Goal: Information Seeking & Learning: Learn about a topic

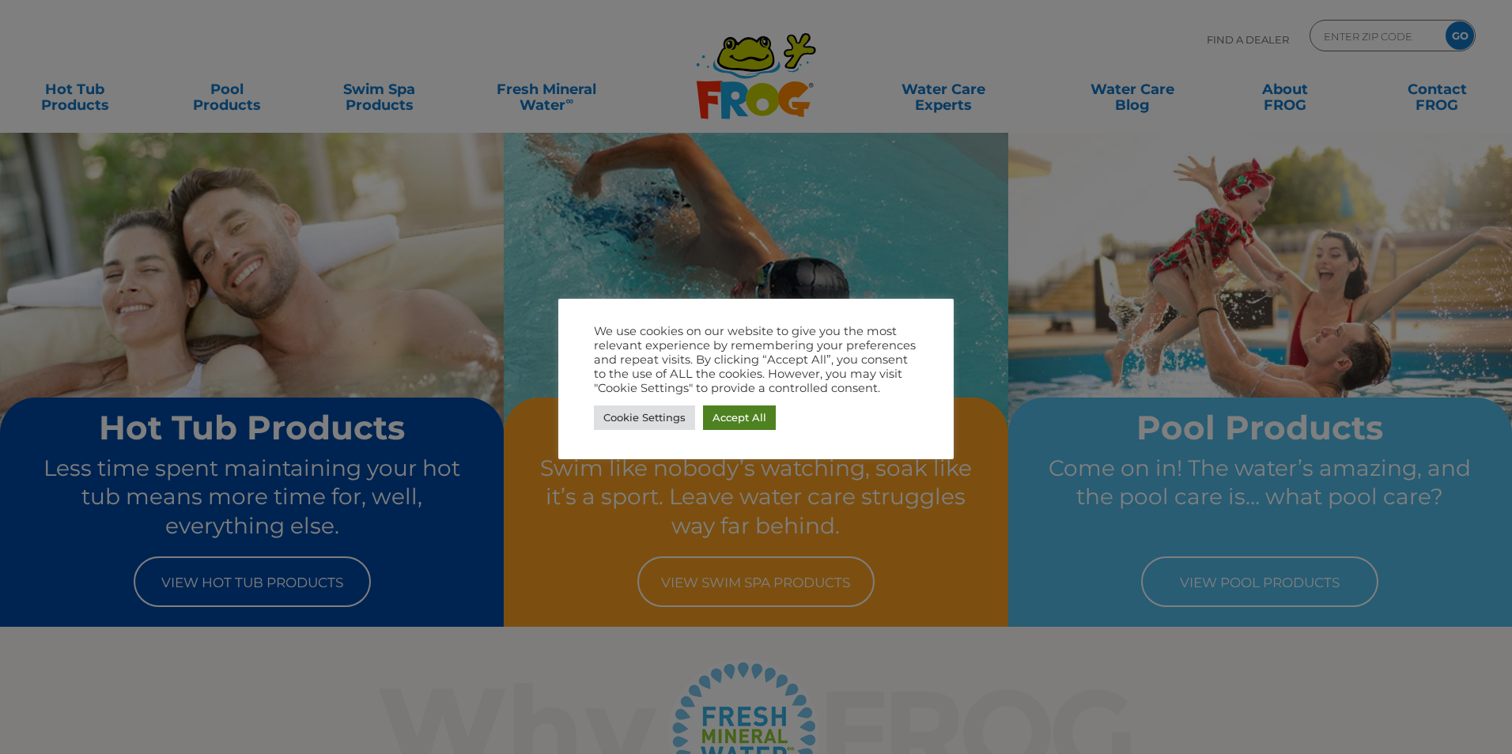
click at [721, 419] on link "Accept All" at bounding box center [739, 418] width 73 height 25
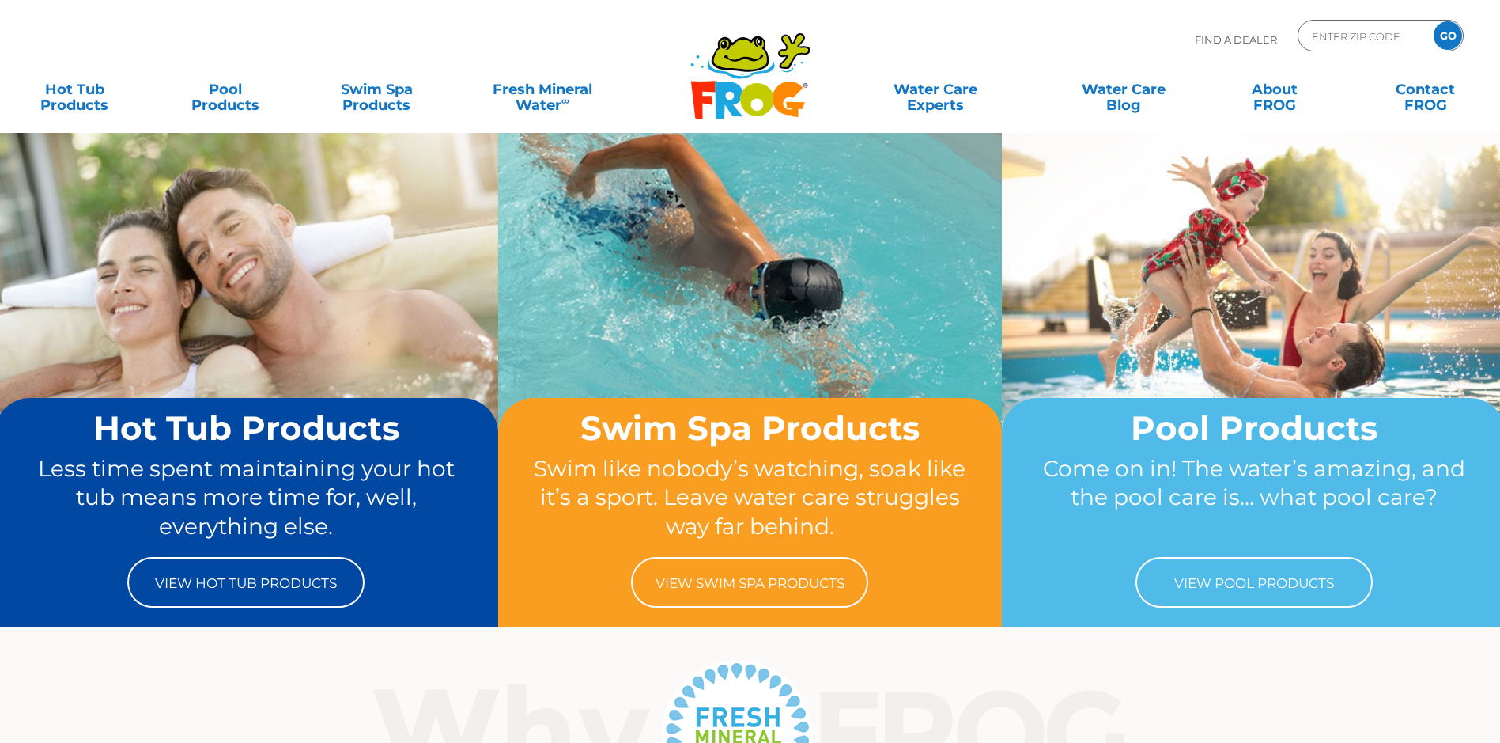
click at [487, 32] on div "Find A Dealer ENTER ZIP CODE GO" at bounding box center [750, 47] width 1469 height 54
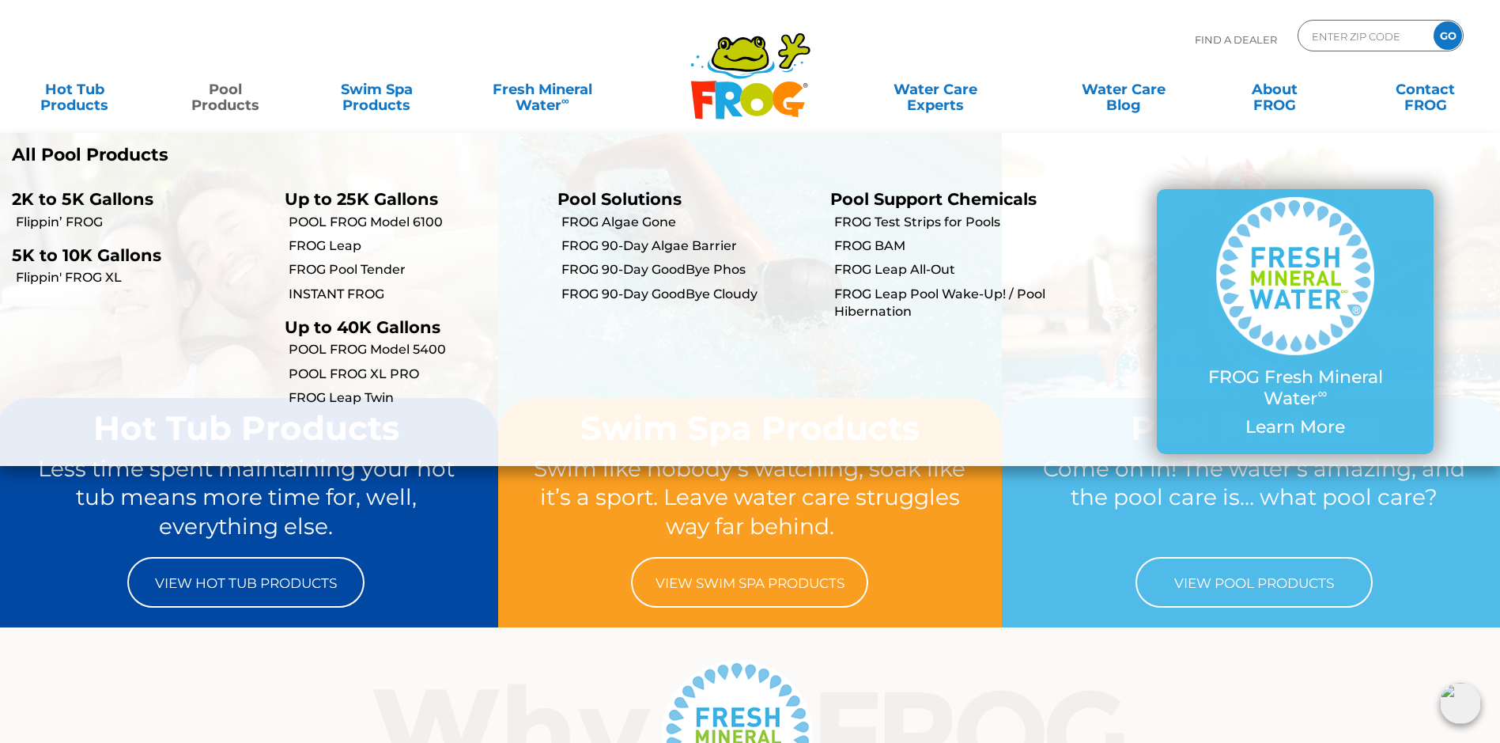
click at [226, 93] on link "Pool Products" at bounding box center [226, 90] width 118 height 32
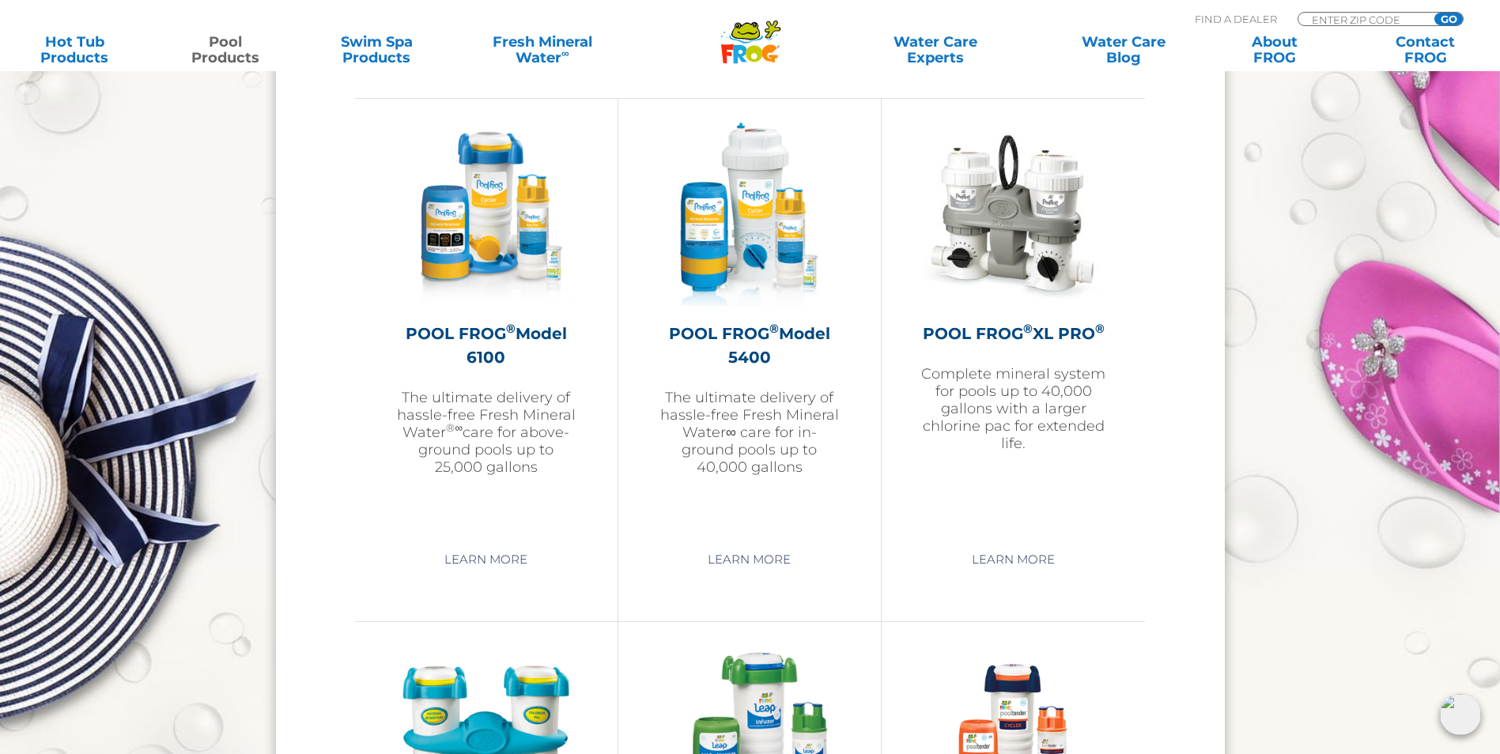
scroll to position [2293, 0]
click at [476, 346] on h2 "POOL FROG ® Model 6100" at bounding box center [486, 344] width 183 height 47
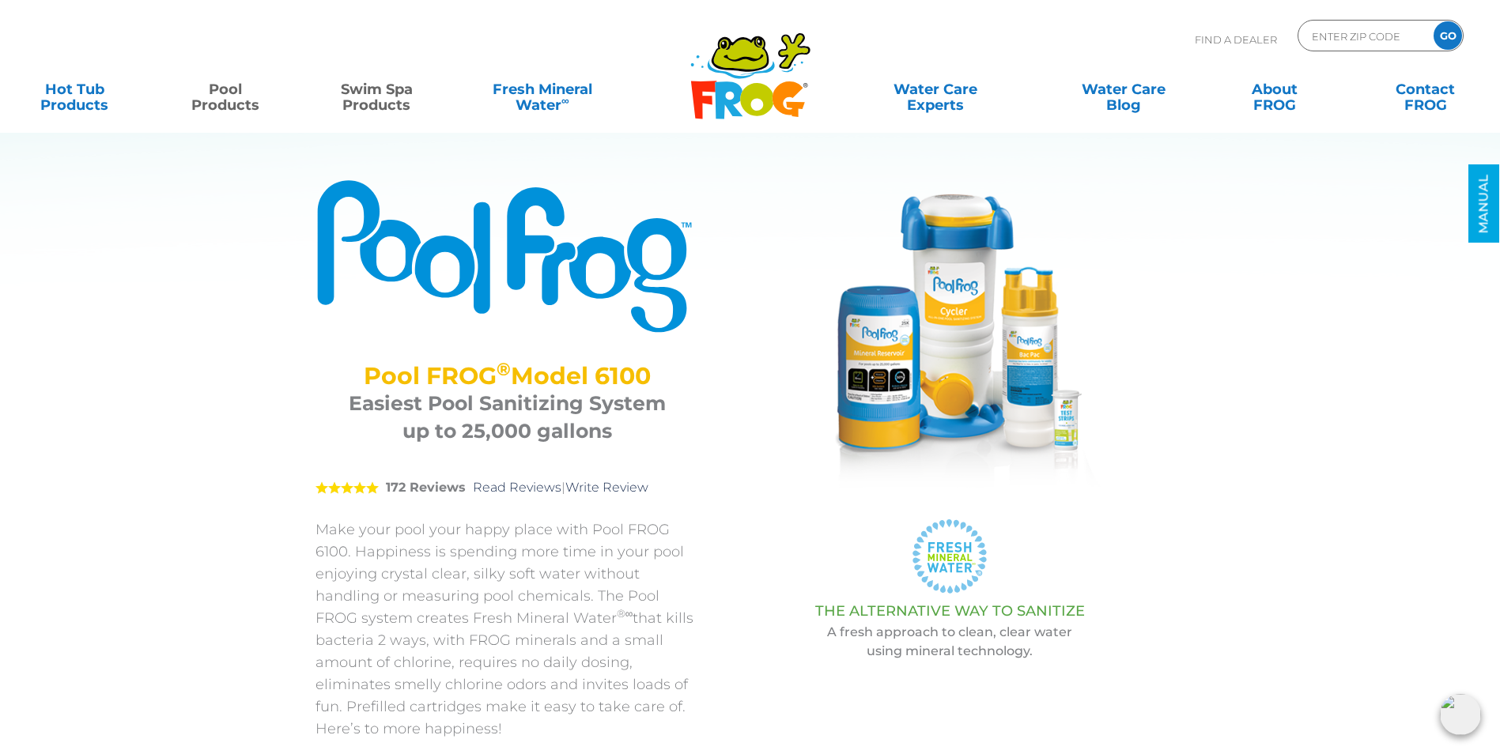
click at [404, 105] on link "Swim Spa Products" at bounding box center [377, 90] width 118 height 32
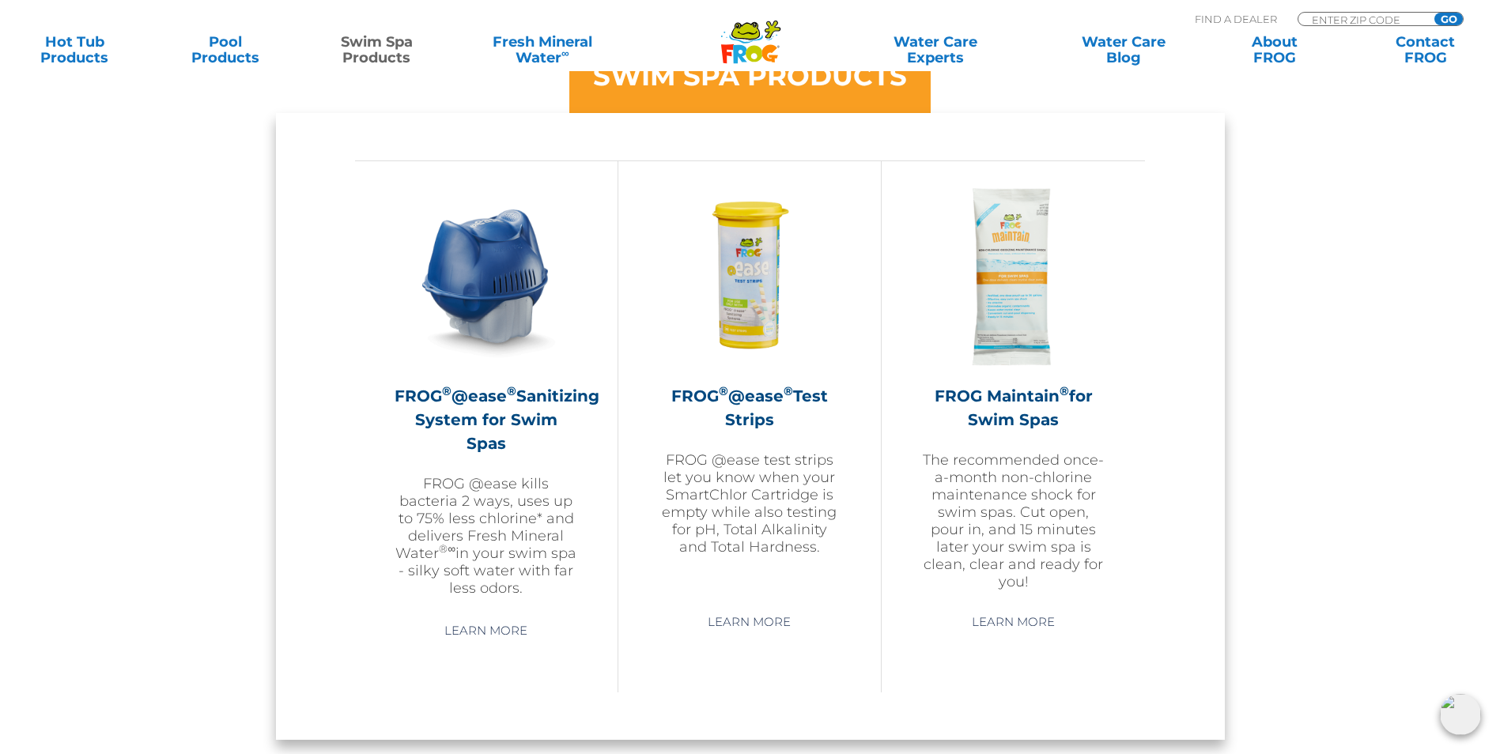
scroll to position [1344, 0]
click at [508, 440] on h2 "FROG ® @ease ® Sanitizing System for Swim Spas" at bounding box center [486, 419] width 183 height 71
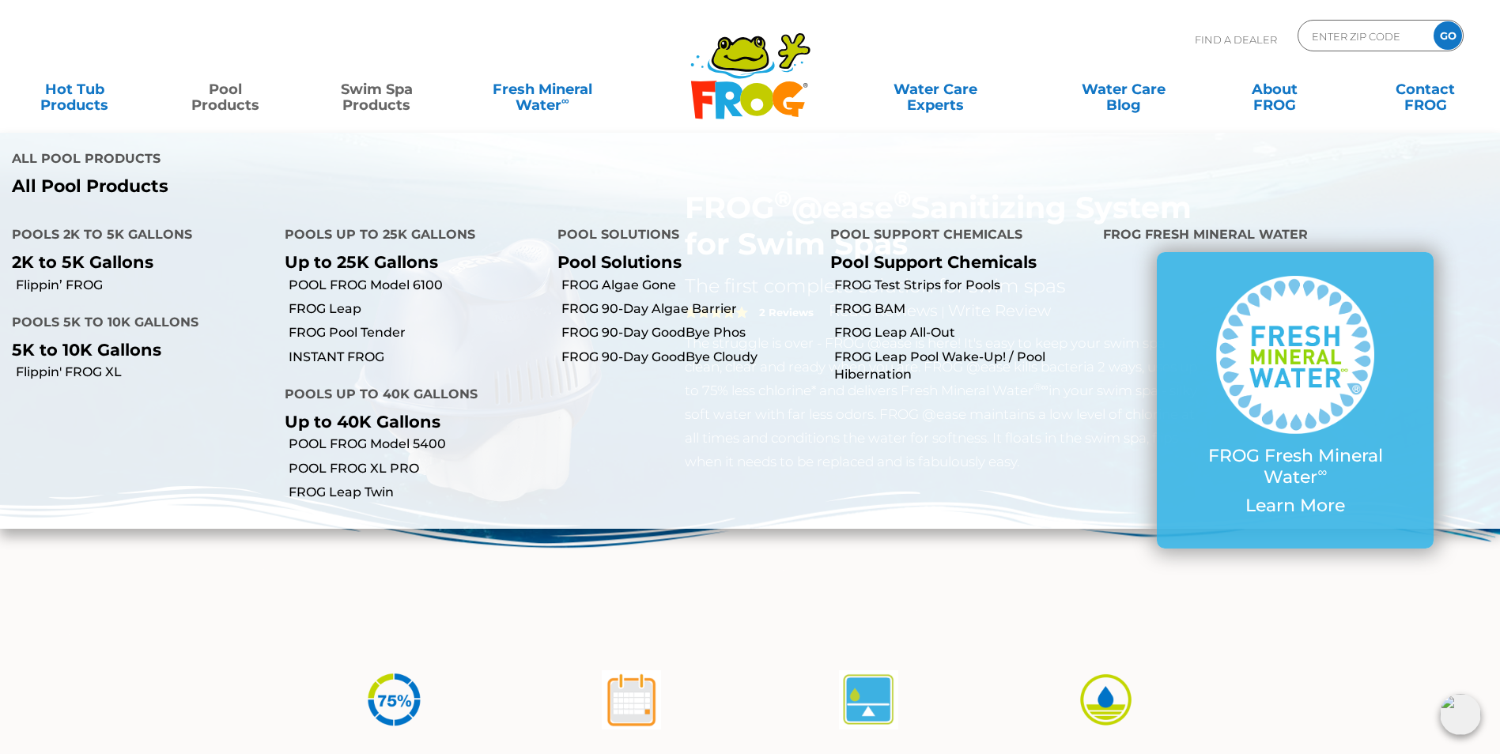
click at [229, 103] on link "Pool Products" at bounding box center [226, 90] width 118 height 32
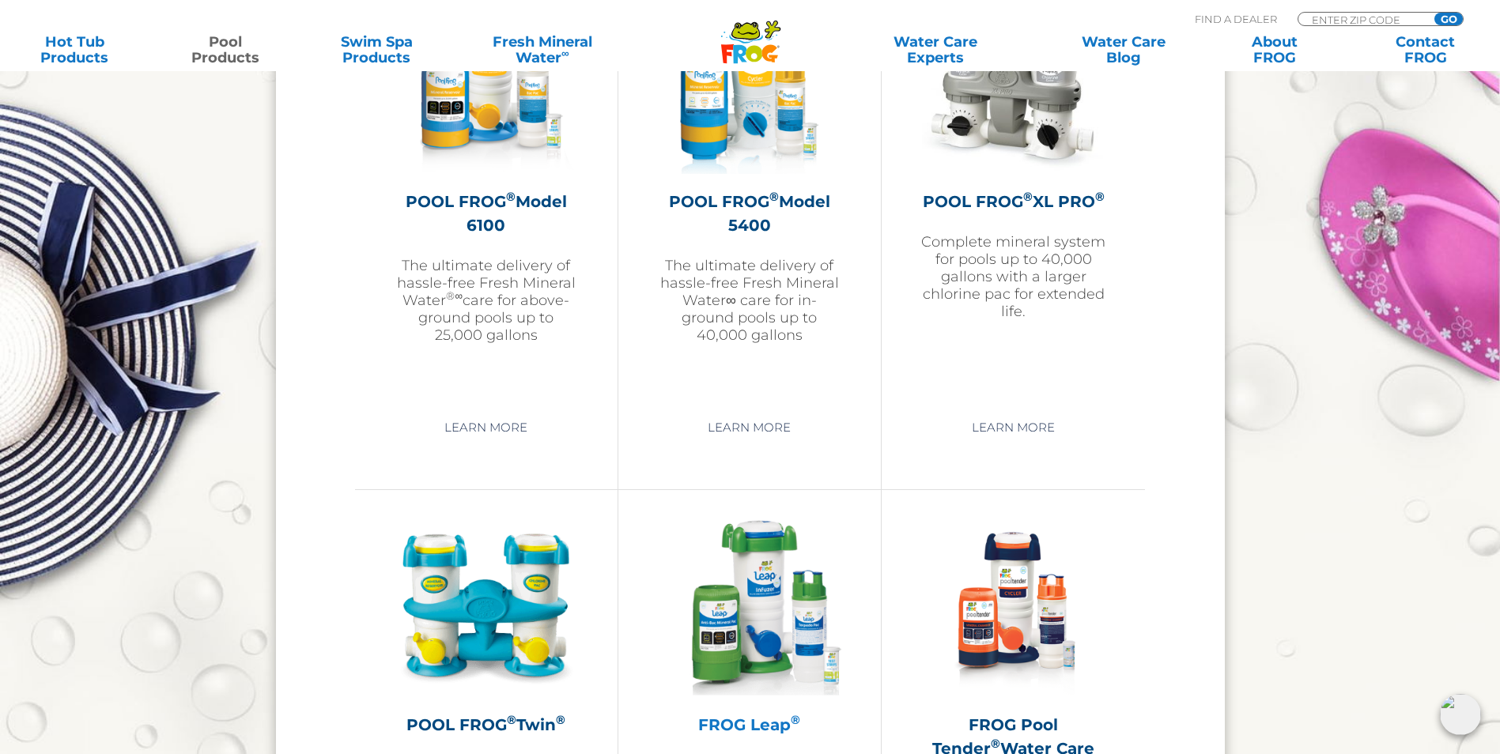
scroll to position [2214, 0]
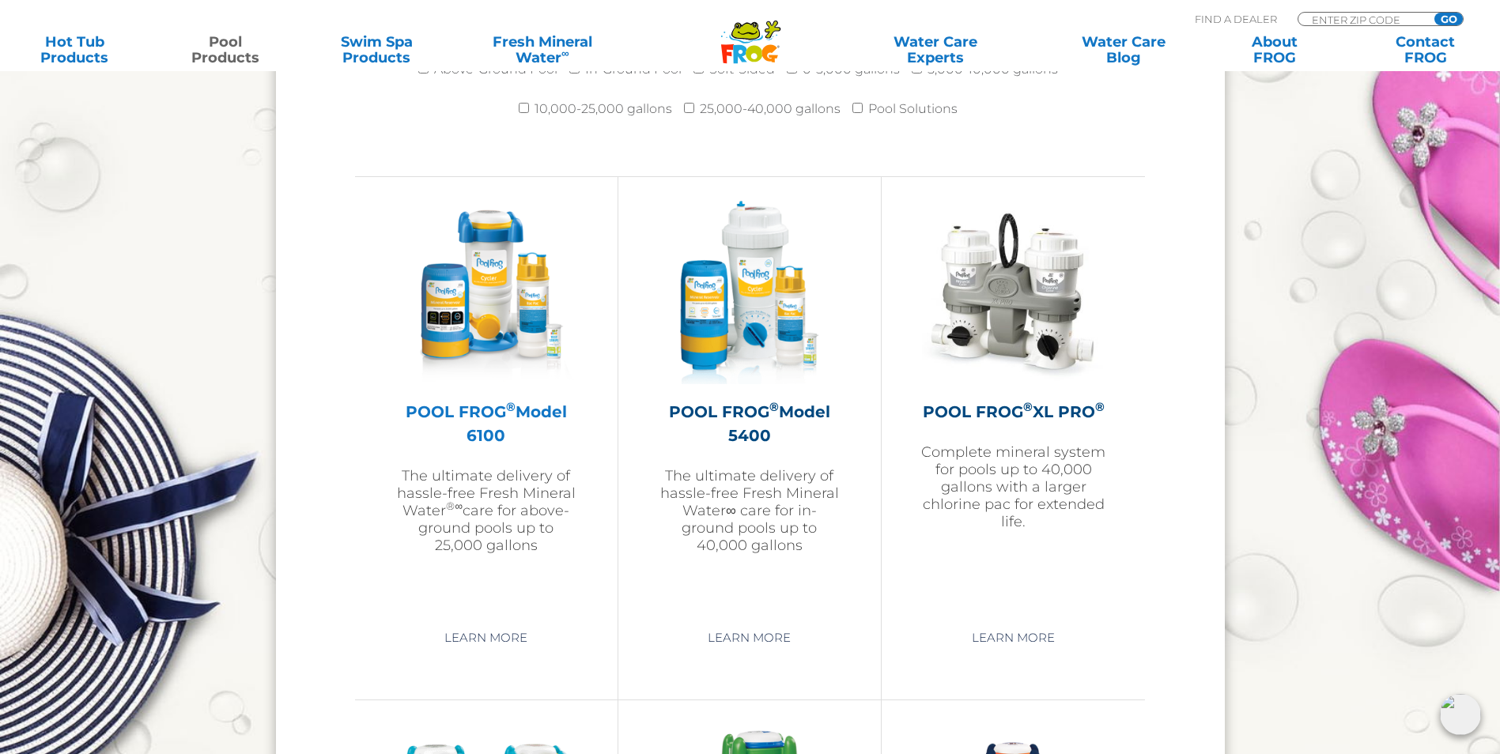
click at [488, 302] on img at bounding box center [486, 292] width 183 height 183
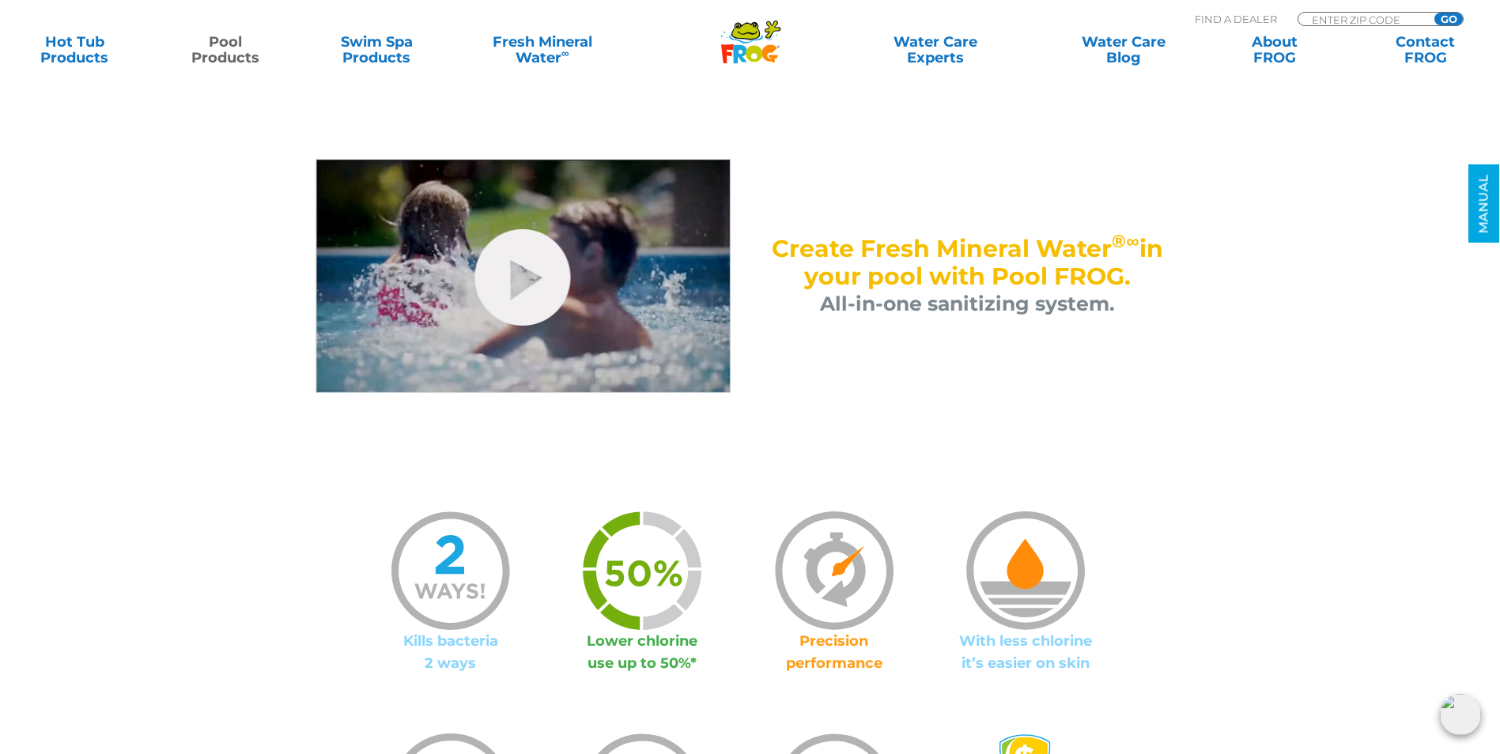
scroll to position [791, 0]
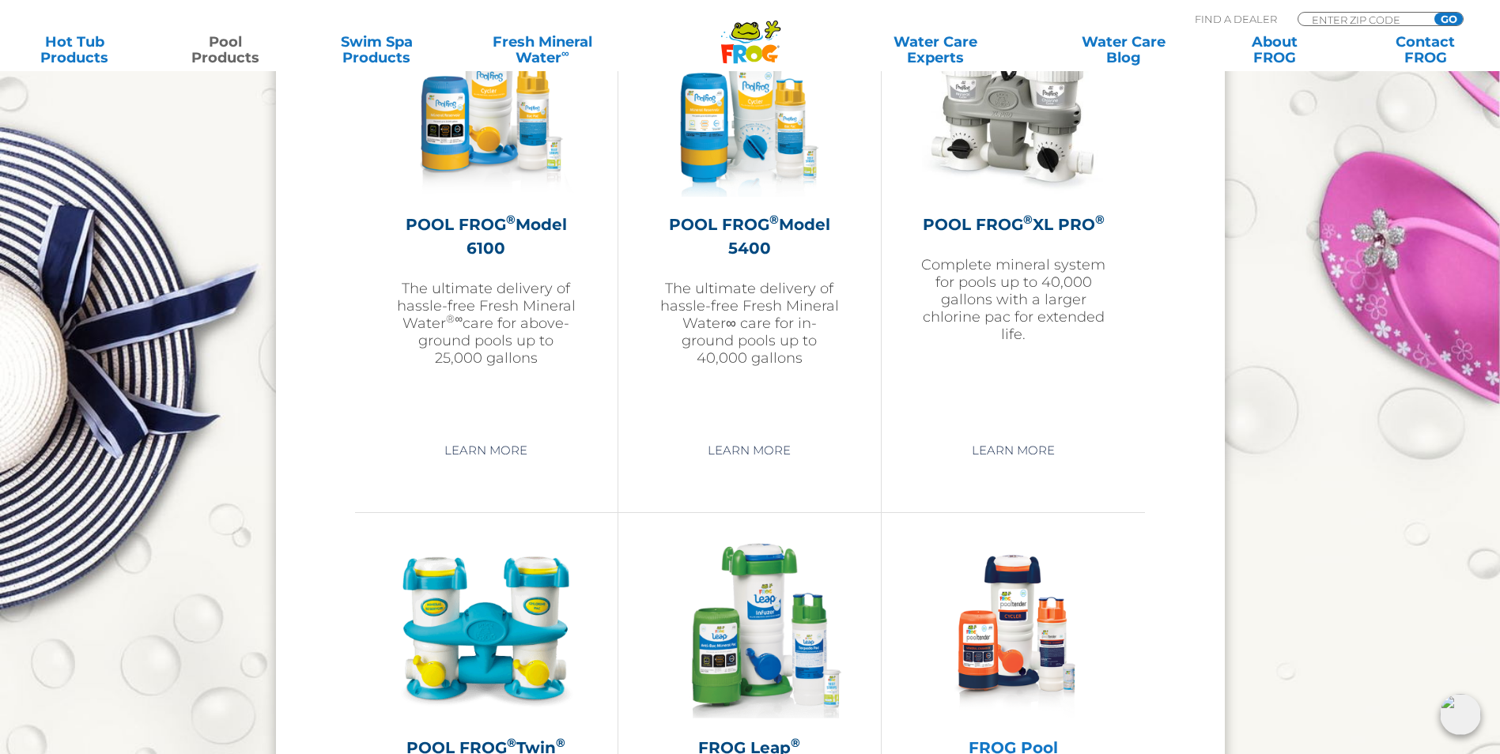
scroll to position [2214, 0]
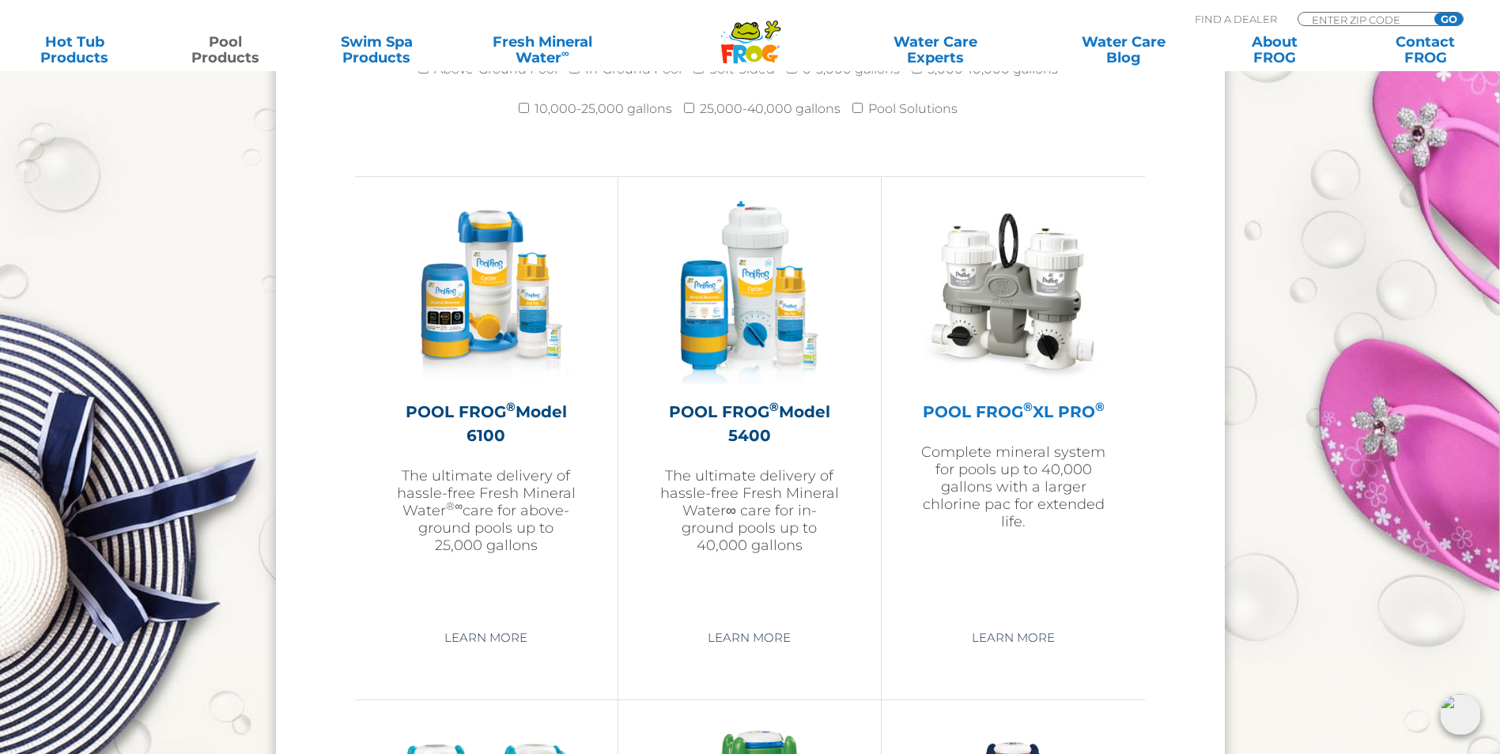
click at [1067, 409] on h2 "POOL FROG ® XL PRO ®" at bounding box center [1013, 412] width 184 height 24
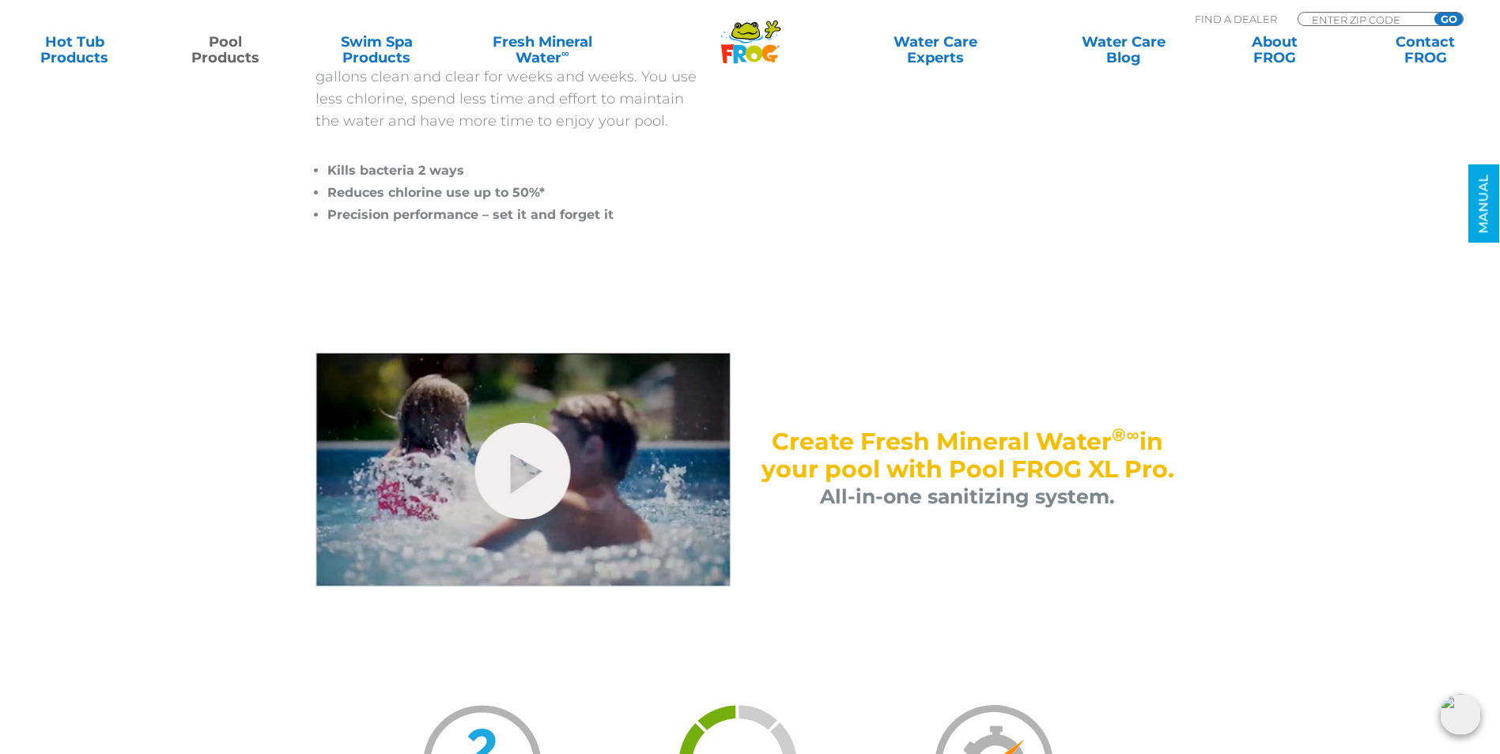
scroll to position [1107, 0]
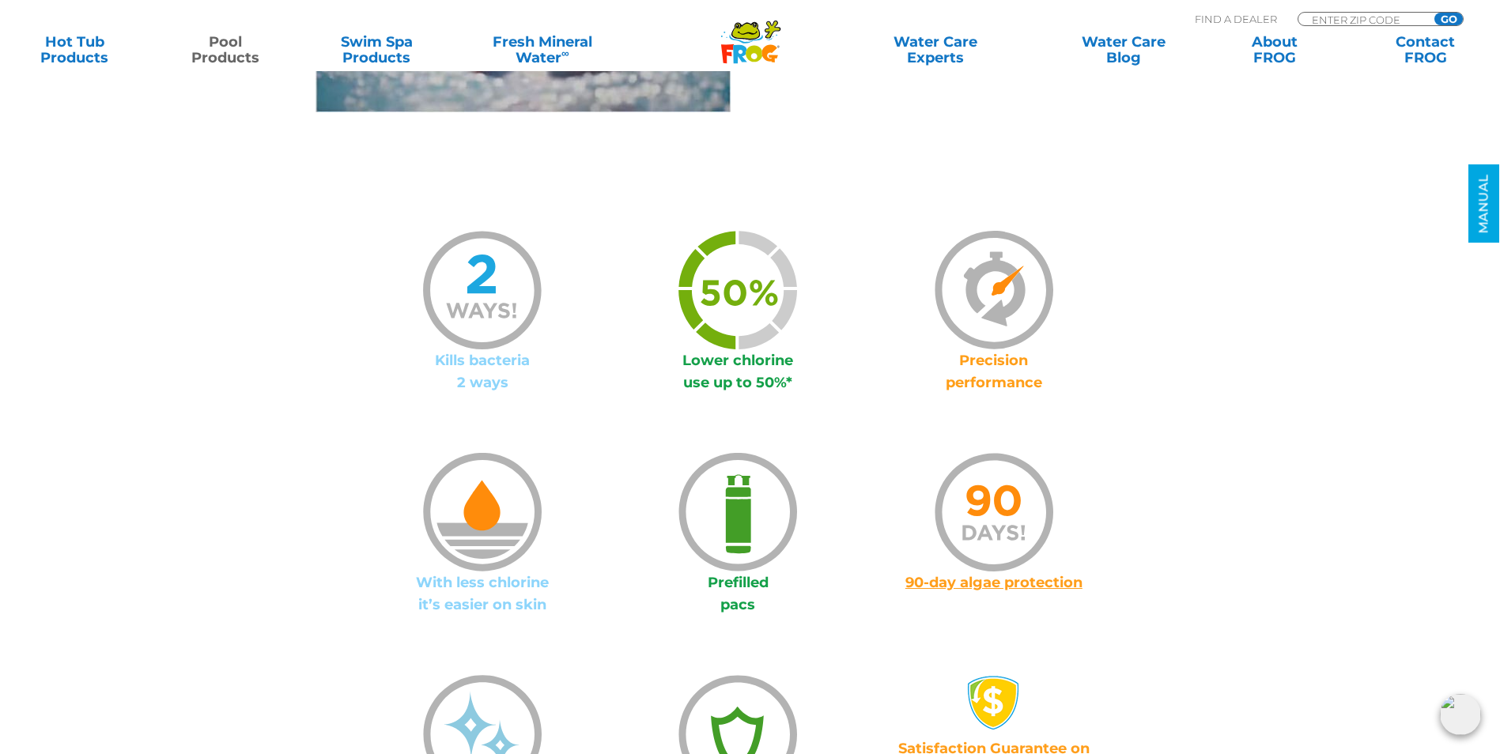
click at [750, 528] on img at bounding box center [738, 512] width 119 height 119
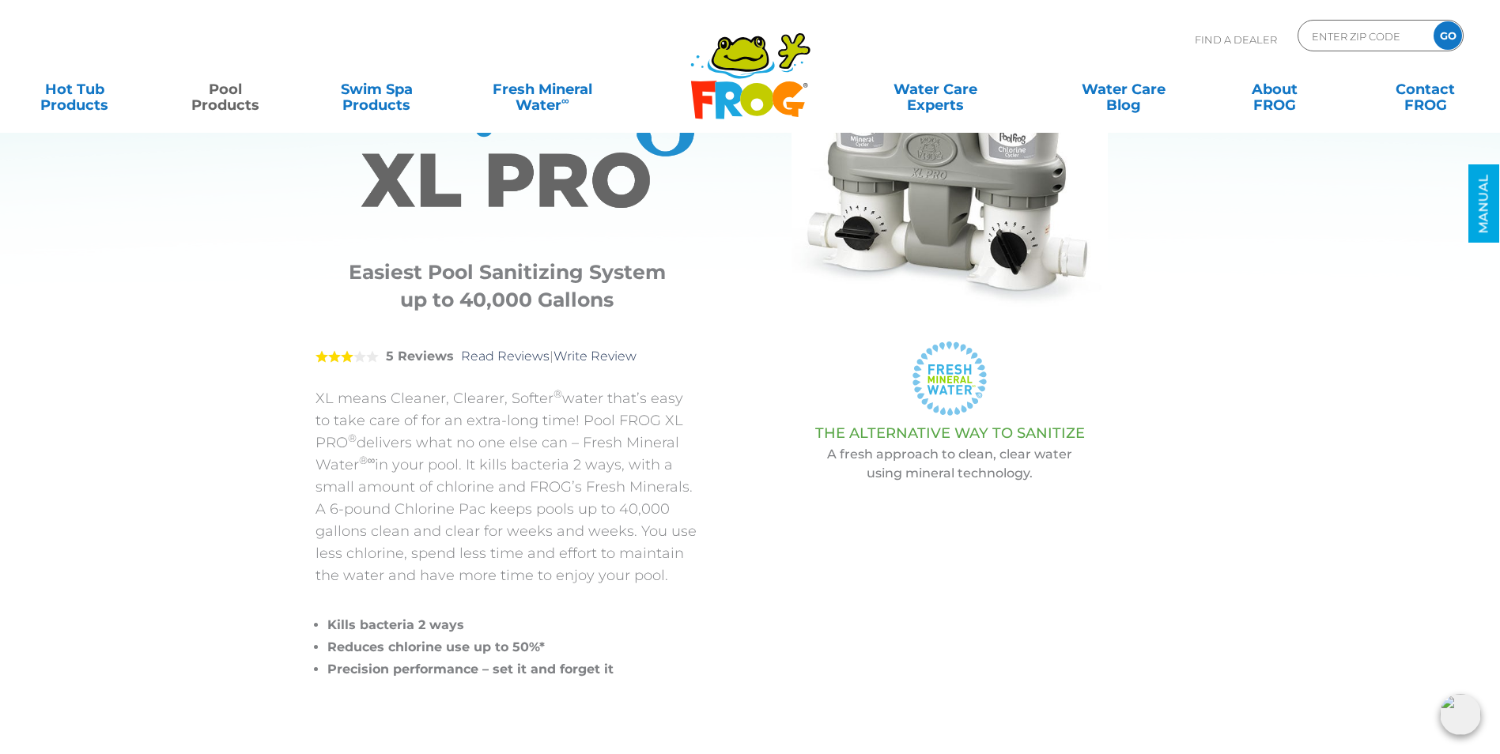
scroll to position [0, 0]
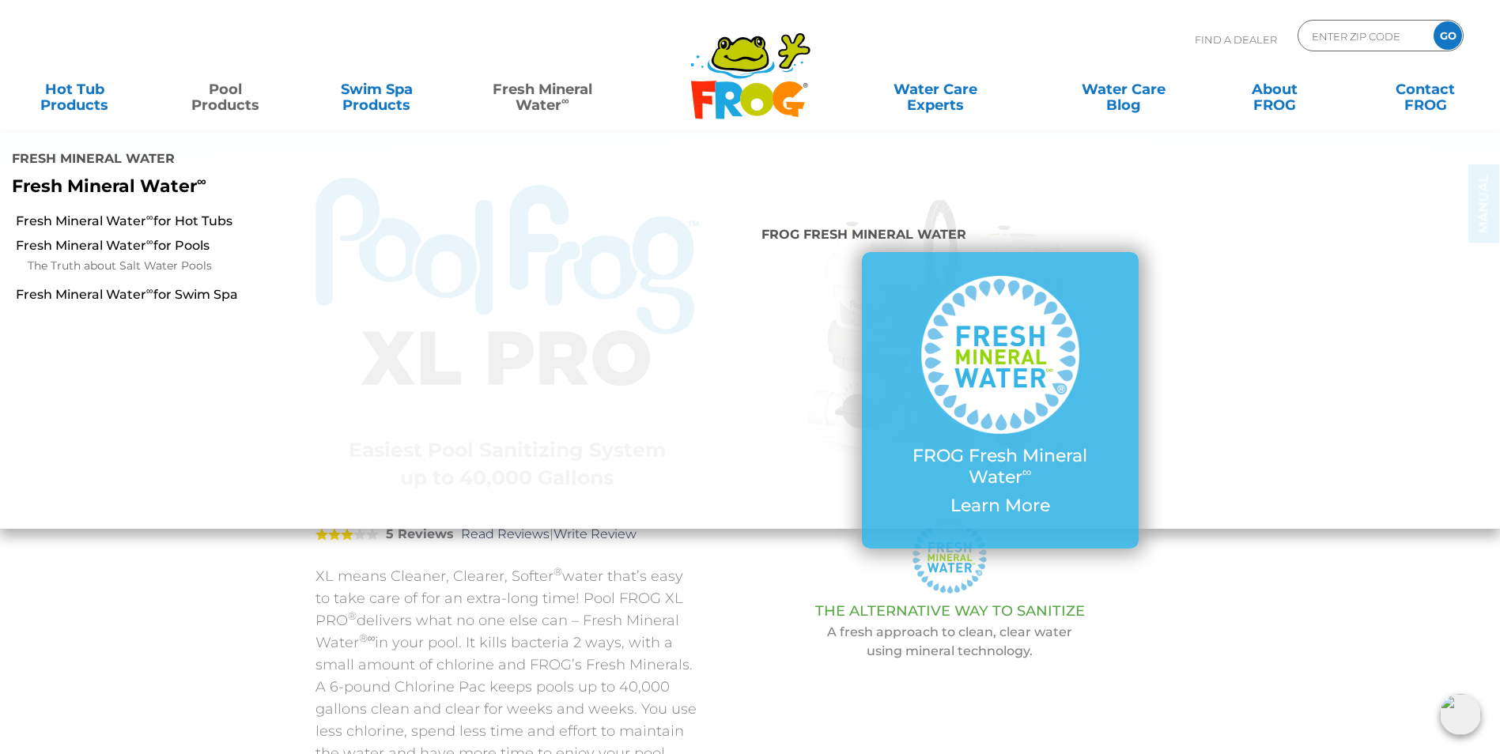
click at [554, 105] on link "Fresh Mineral Water ∞" at bounding box center [542, 90] width 147 height 32
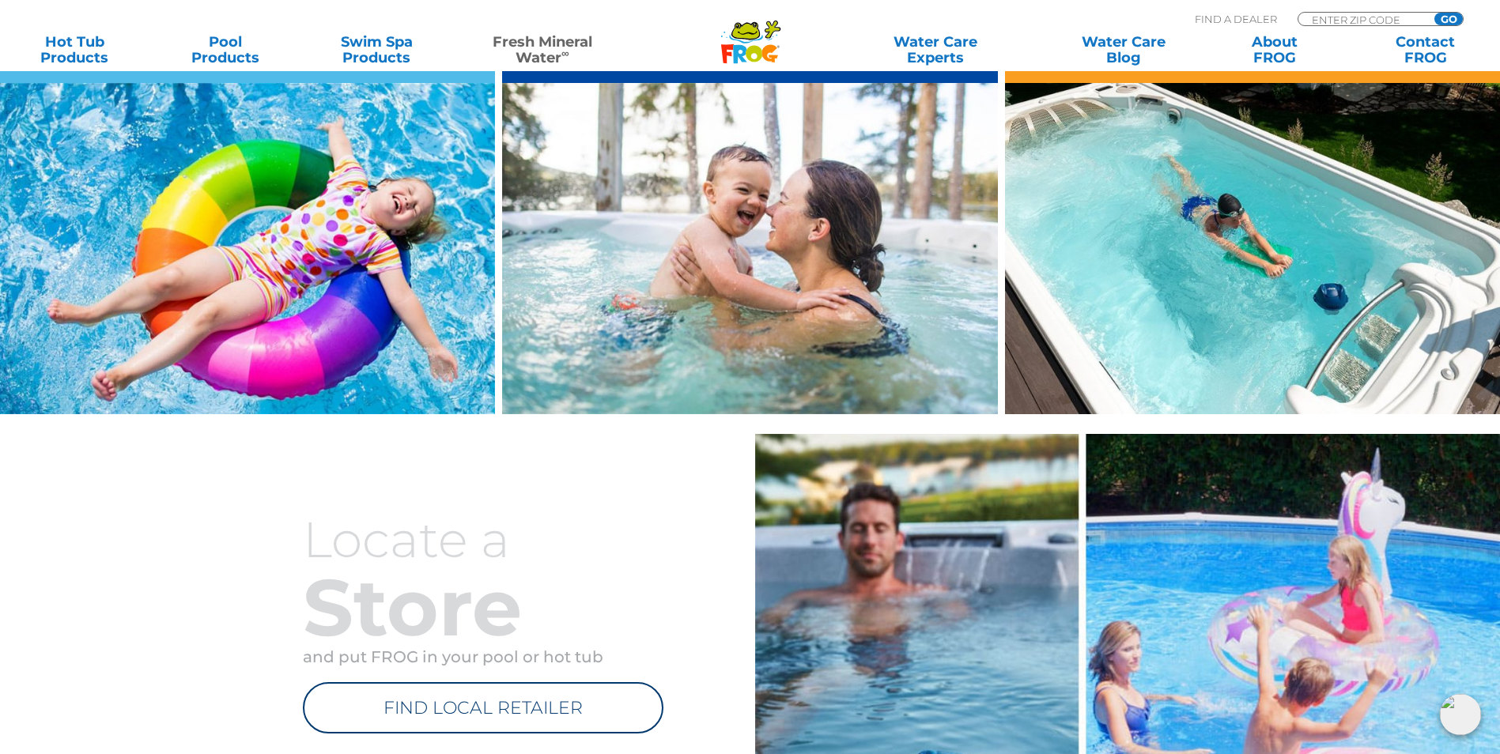
scroll to position [1740, 0]
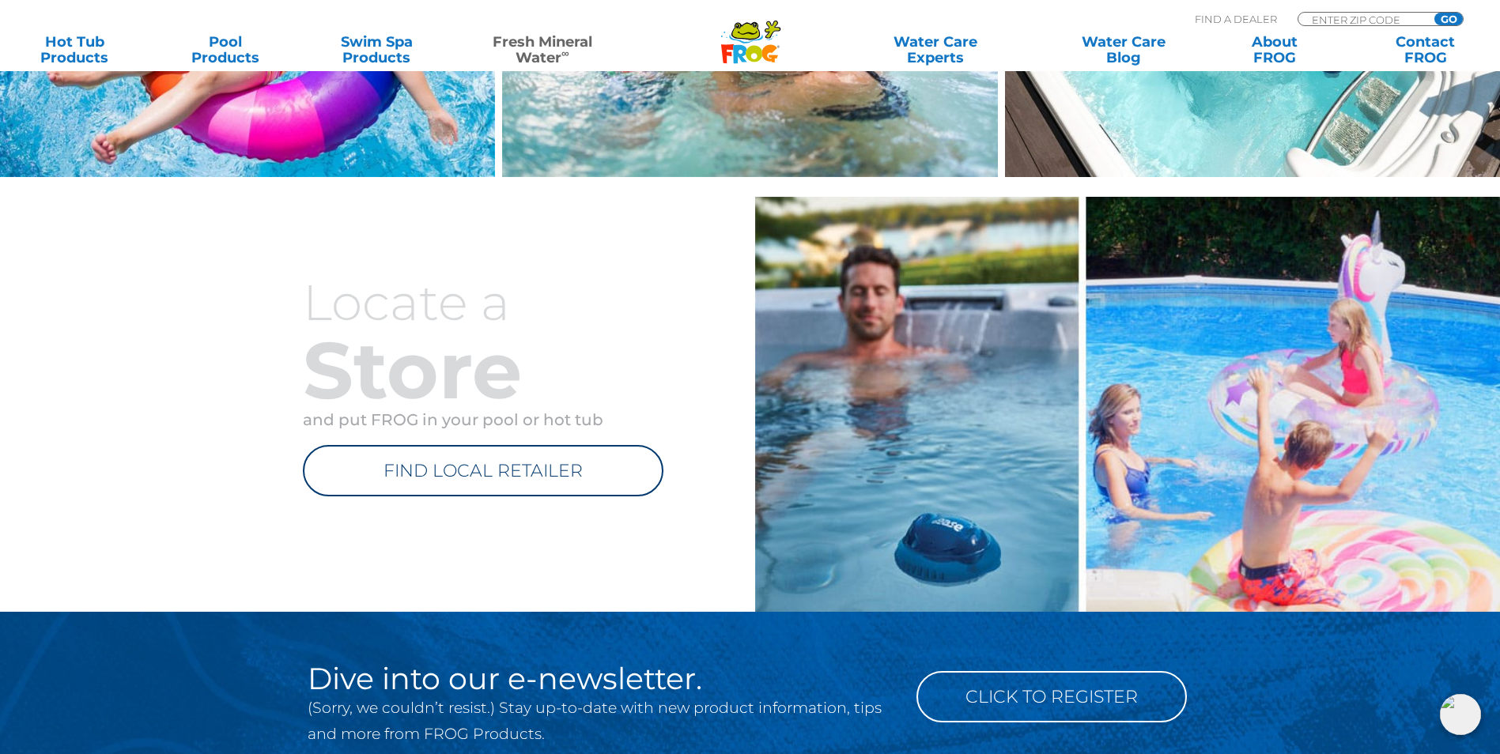
click at [536, 463] on link "FIND LOCAL RETAILER" at bounding box center [483, 470] width 361 height 51
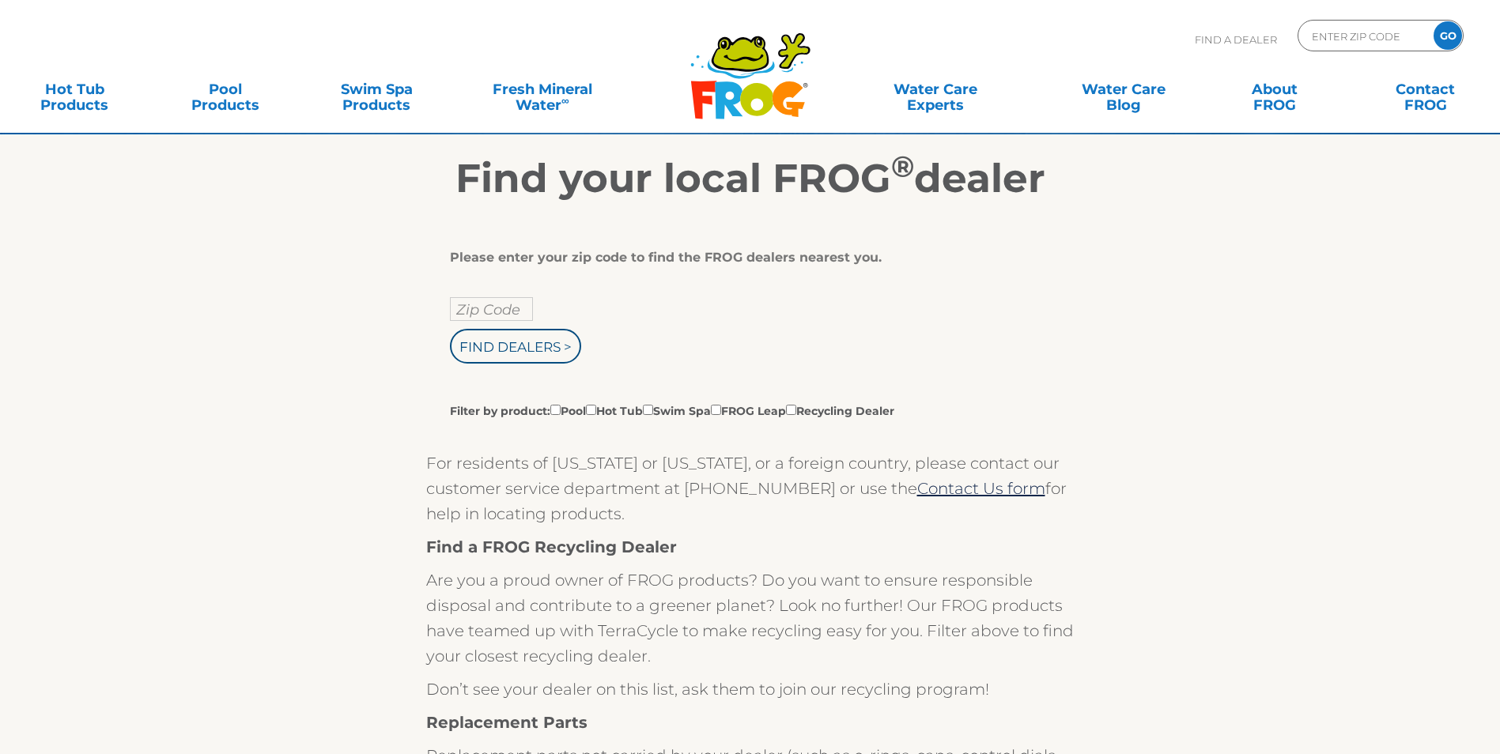
scroll to position [237, 0]
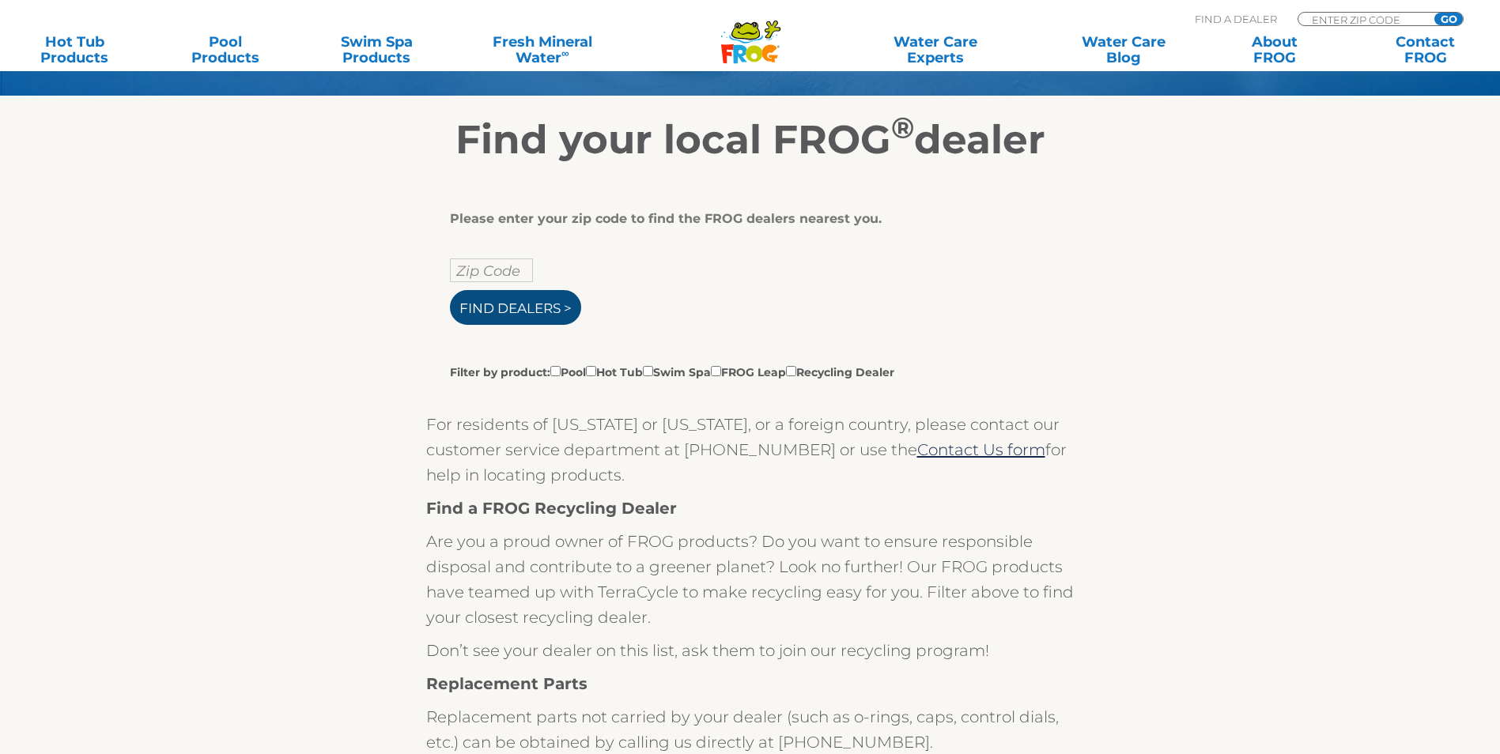
click at [508, 321] on input "Find Dealers >" at bounding box center [515, 307] width 131 height 35
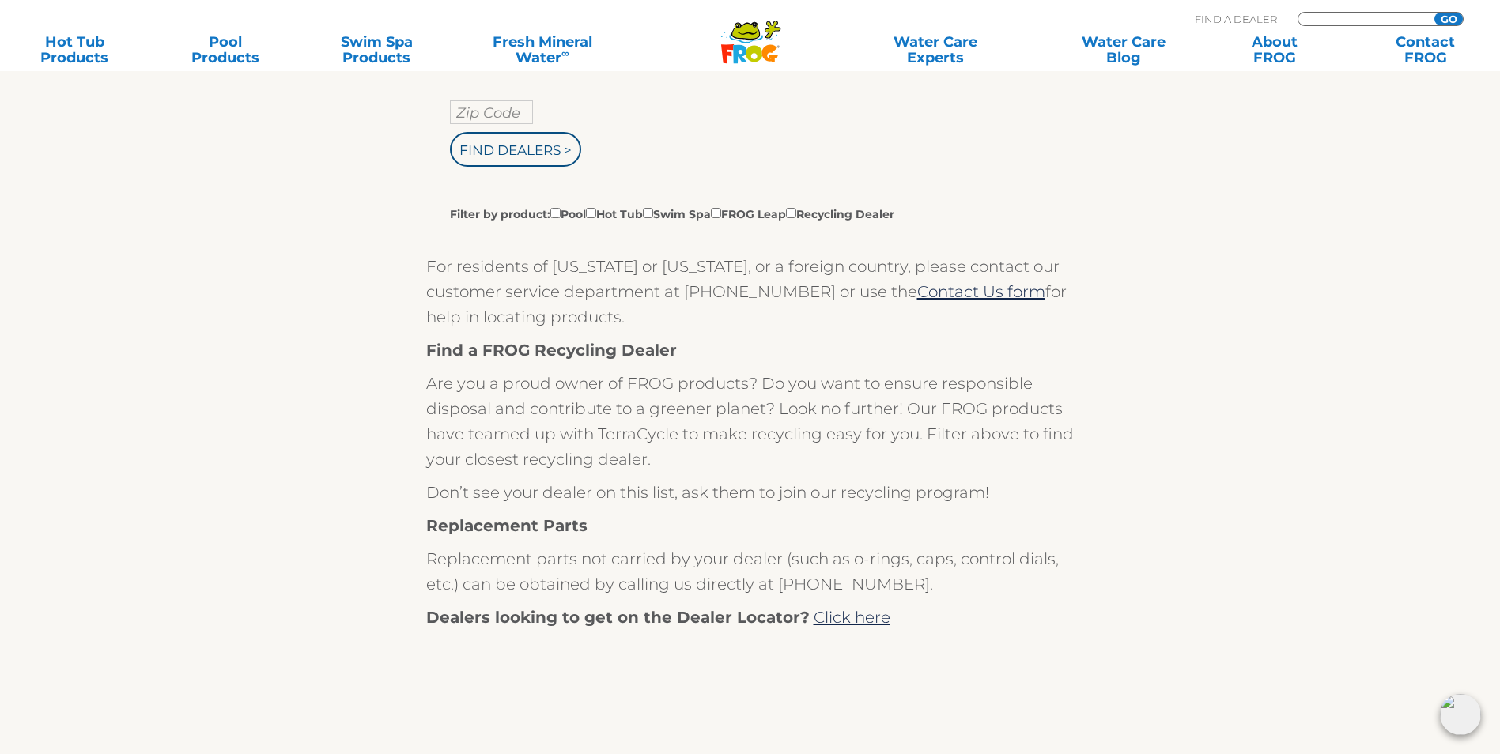
scroll to position [0, 0]
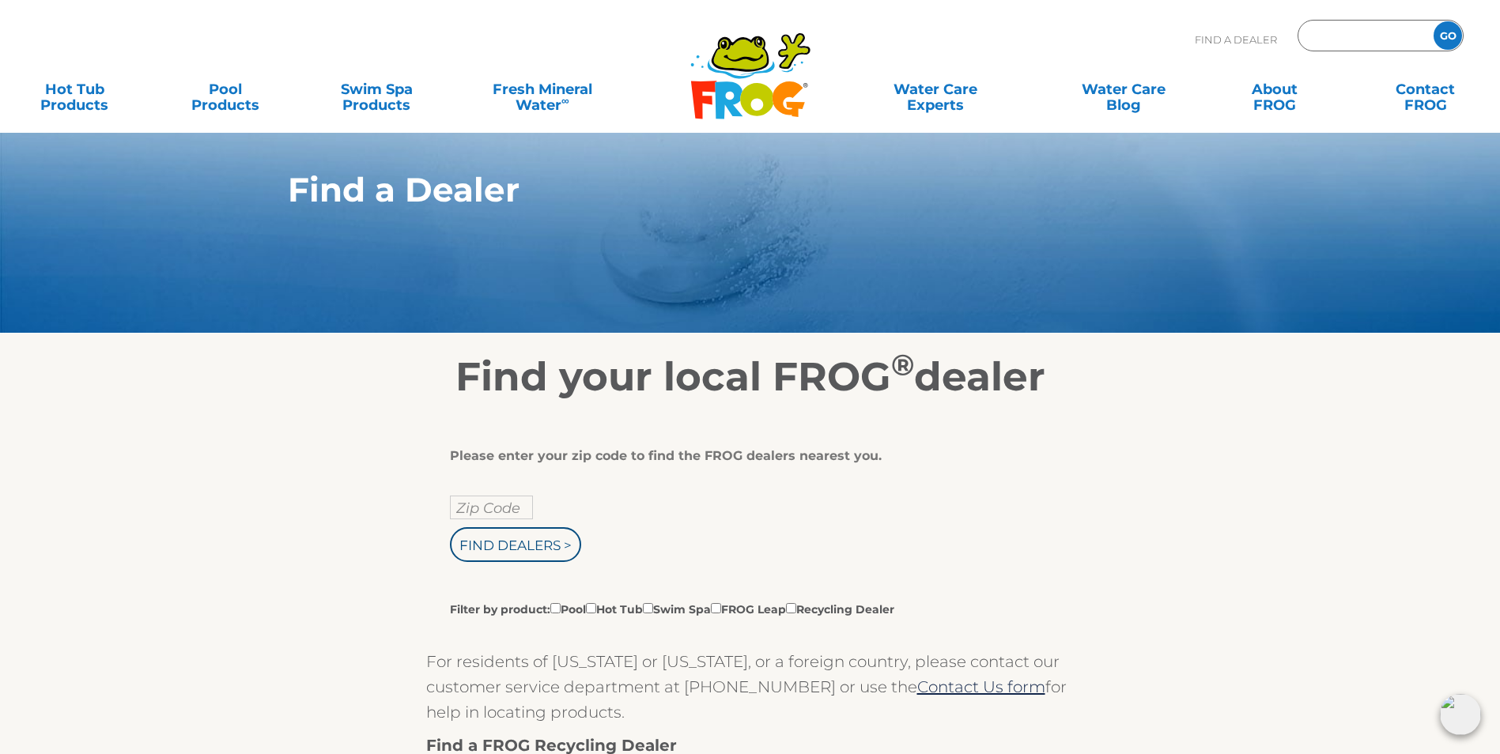
click at [1352, 35] on input "Zip Code Form" at bounding box center [1363, 36] width 107 height 23
type input "30075"
click at [1453, 36] on input "GO" at bounding box center [1448, 35] width 28 height 28
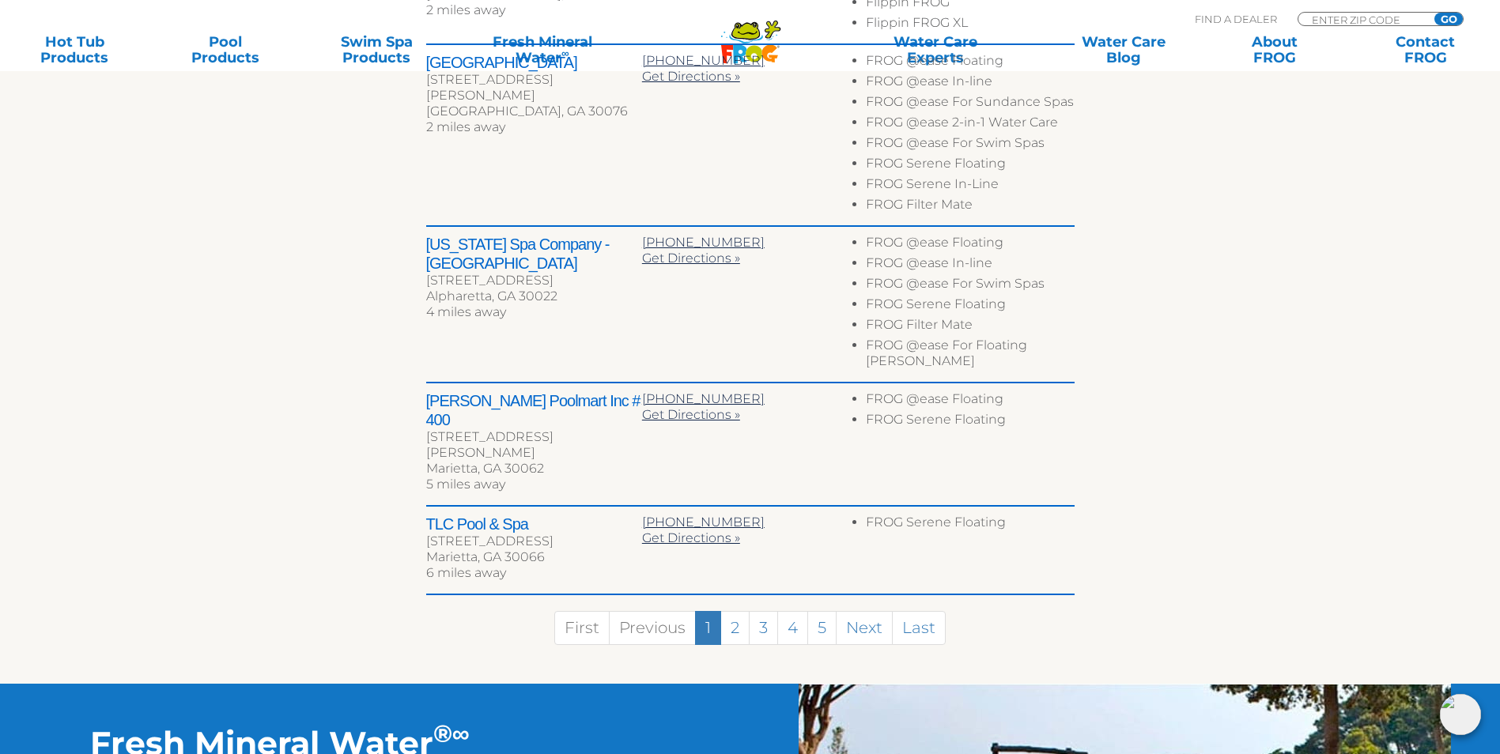
scroll to position [870, 0]
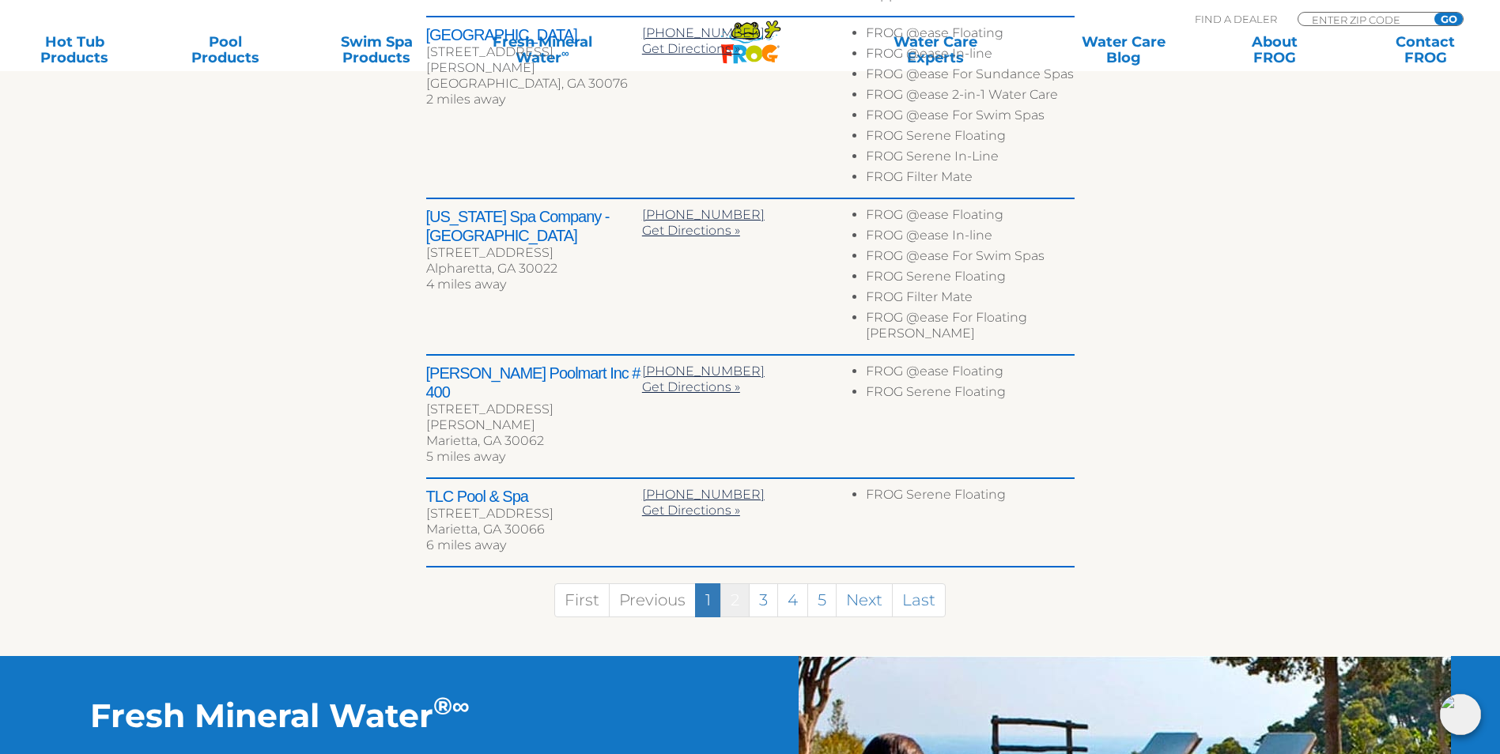
click at [736, 584] on link "2" at bounding box center [734, 601] width 29 height 34
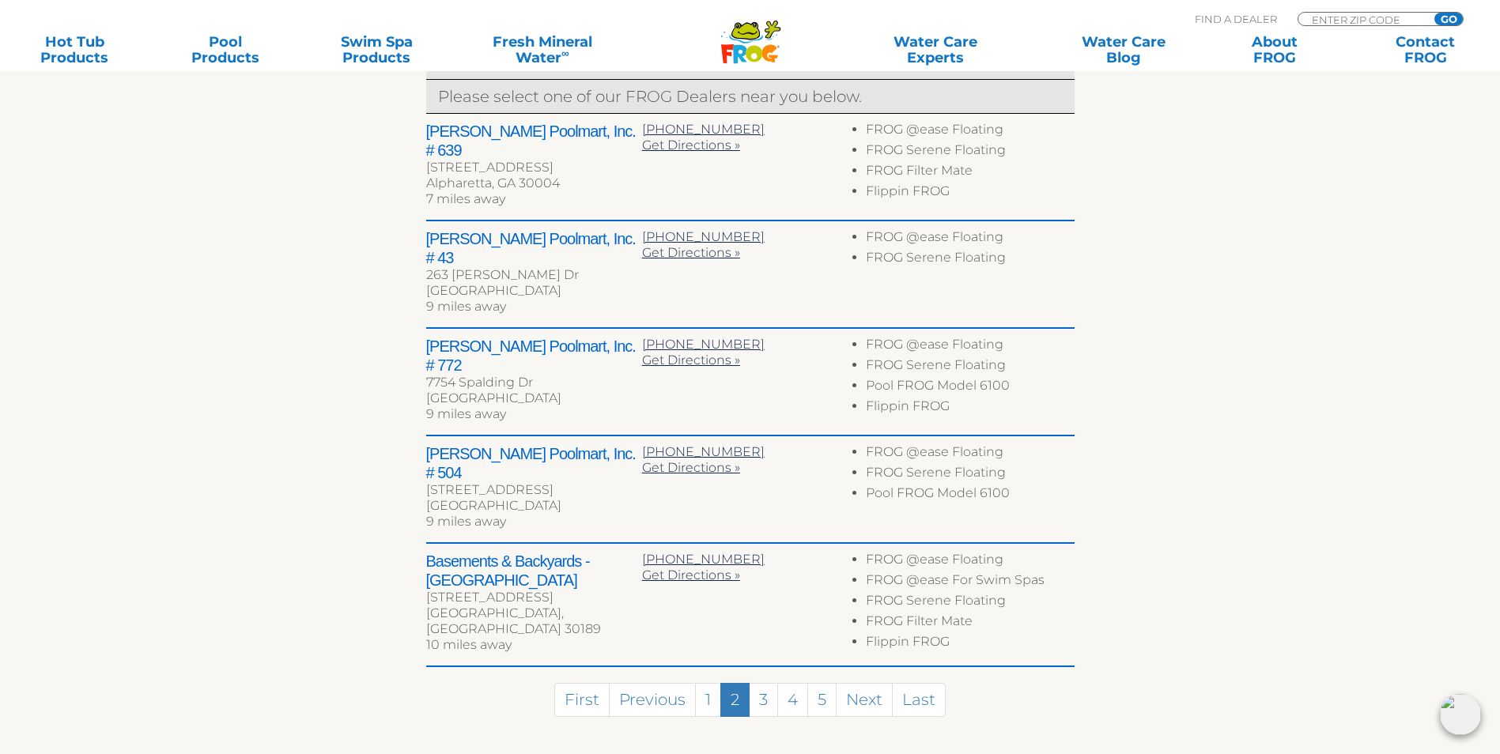
scroll to position [826, 0]
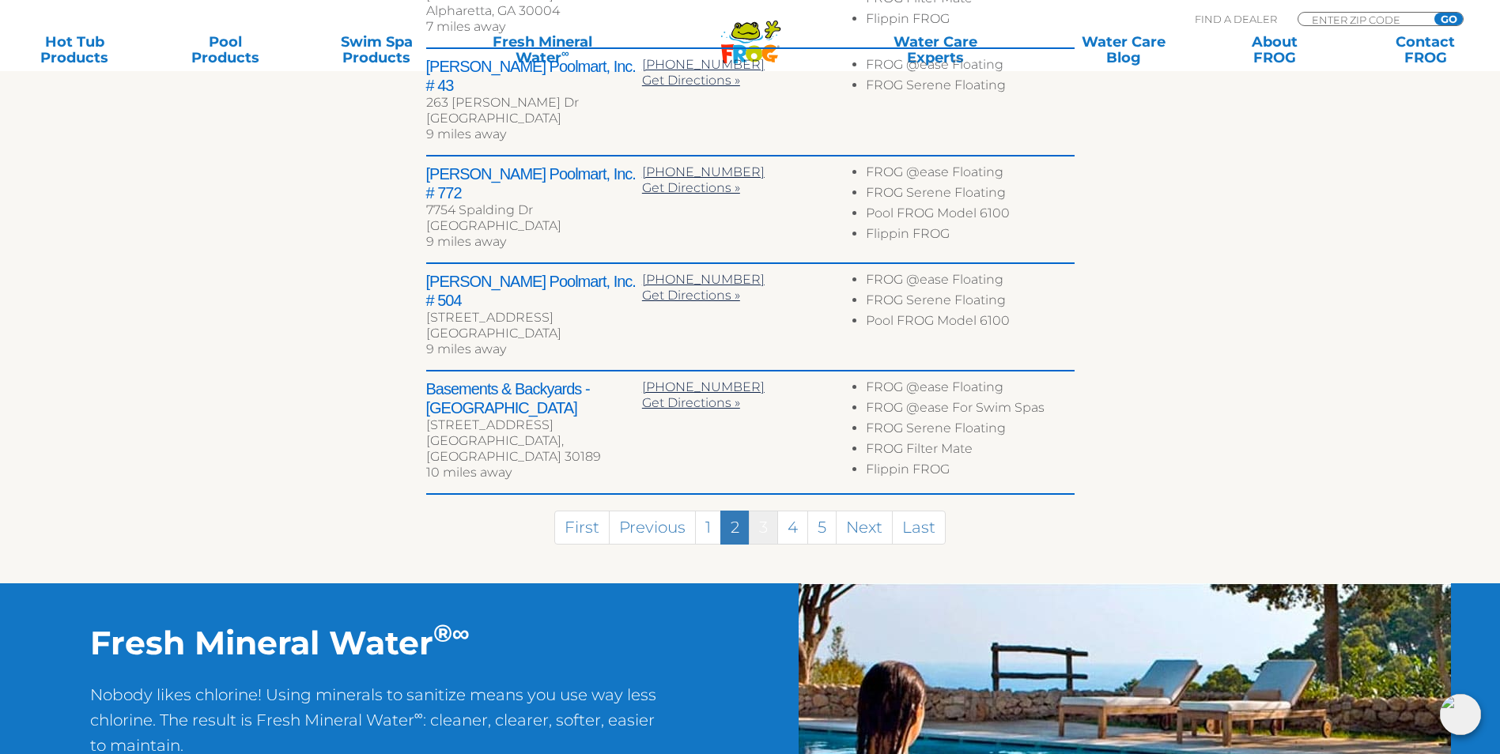
click at [762, 511] on link "3" at bounding box center [763, 528] width 29 height 34
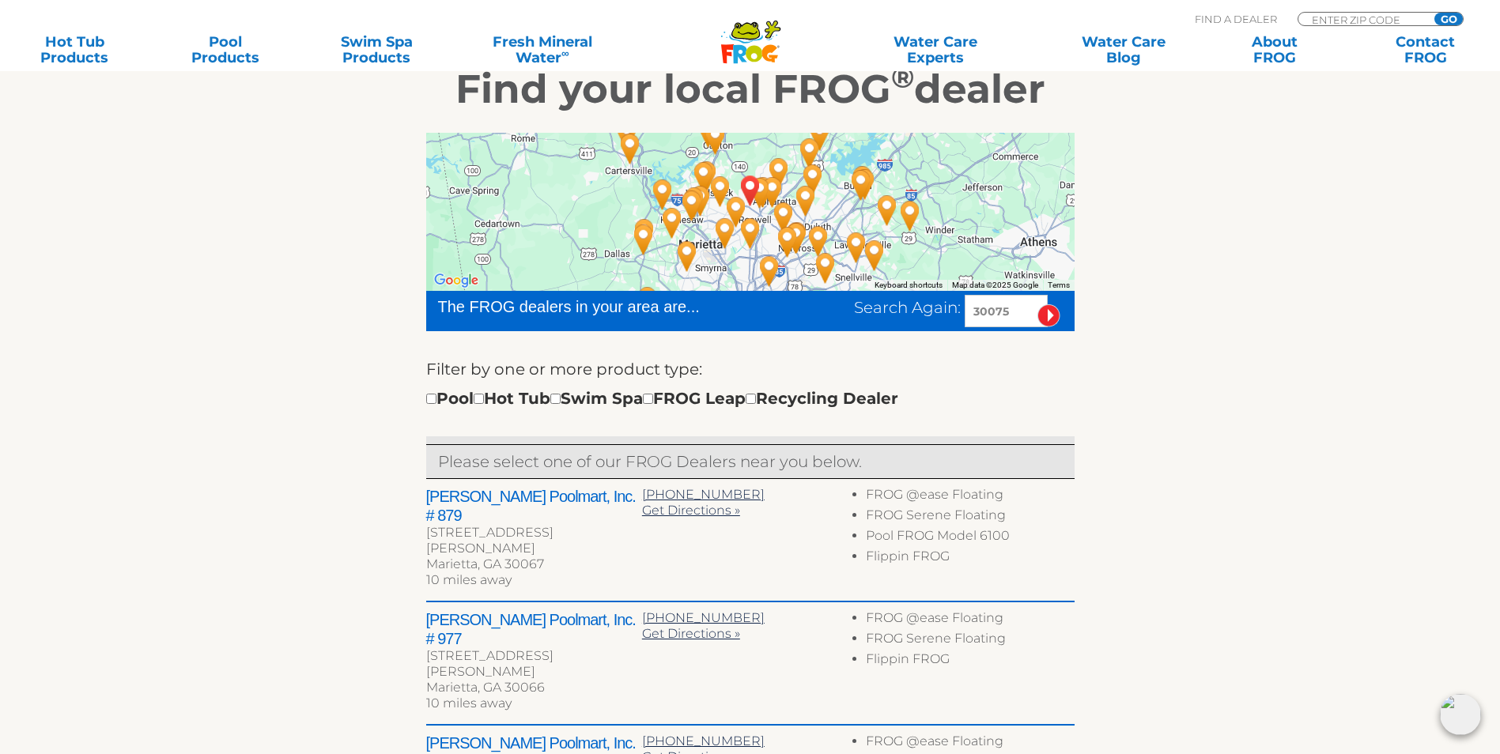
scroll to position [0, 0]
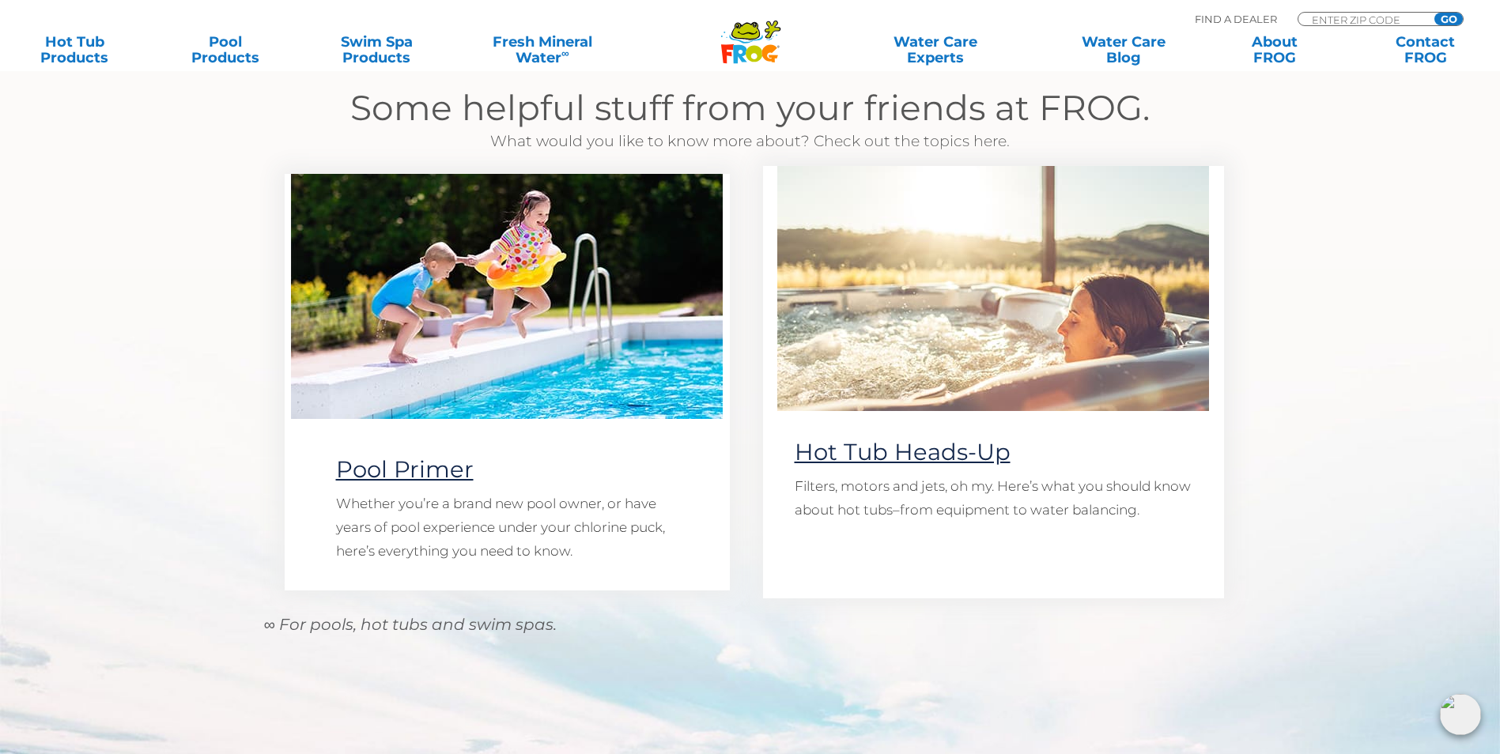
scroll to position [1265, 0]
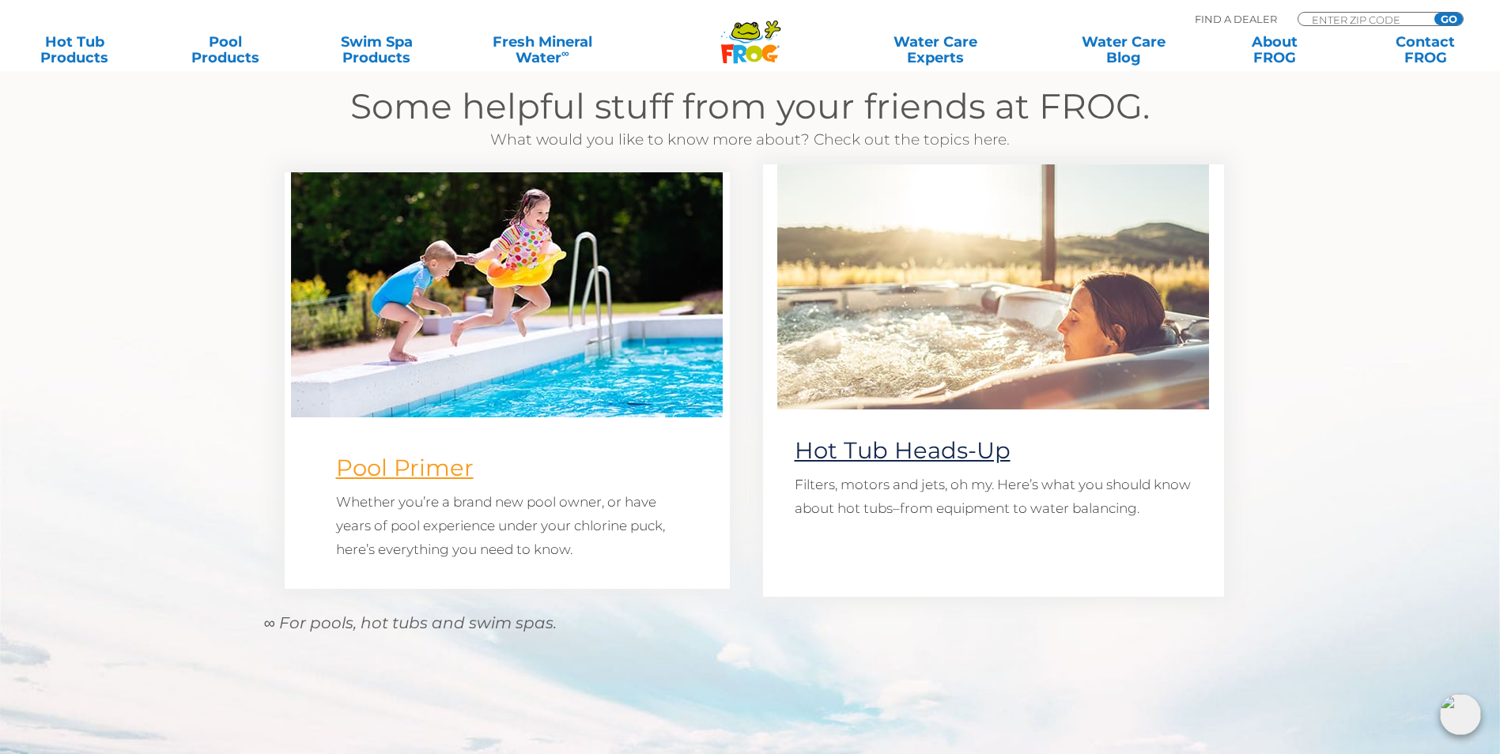
click at [417, 463] on link "Pool Primer" at bounding box center [405, 468] width 138 height 28
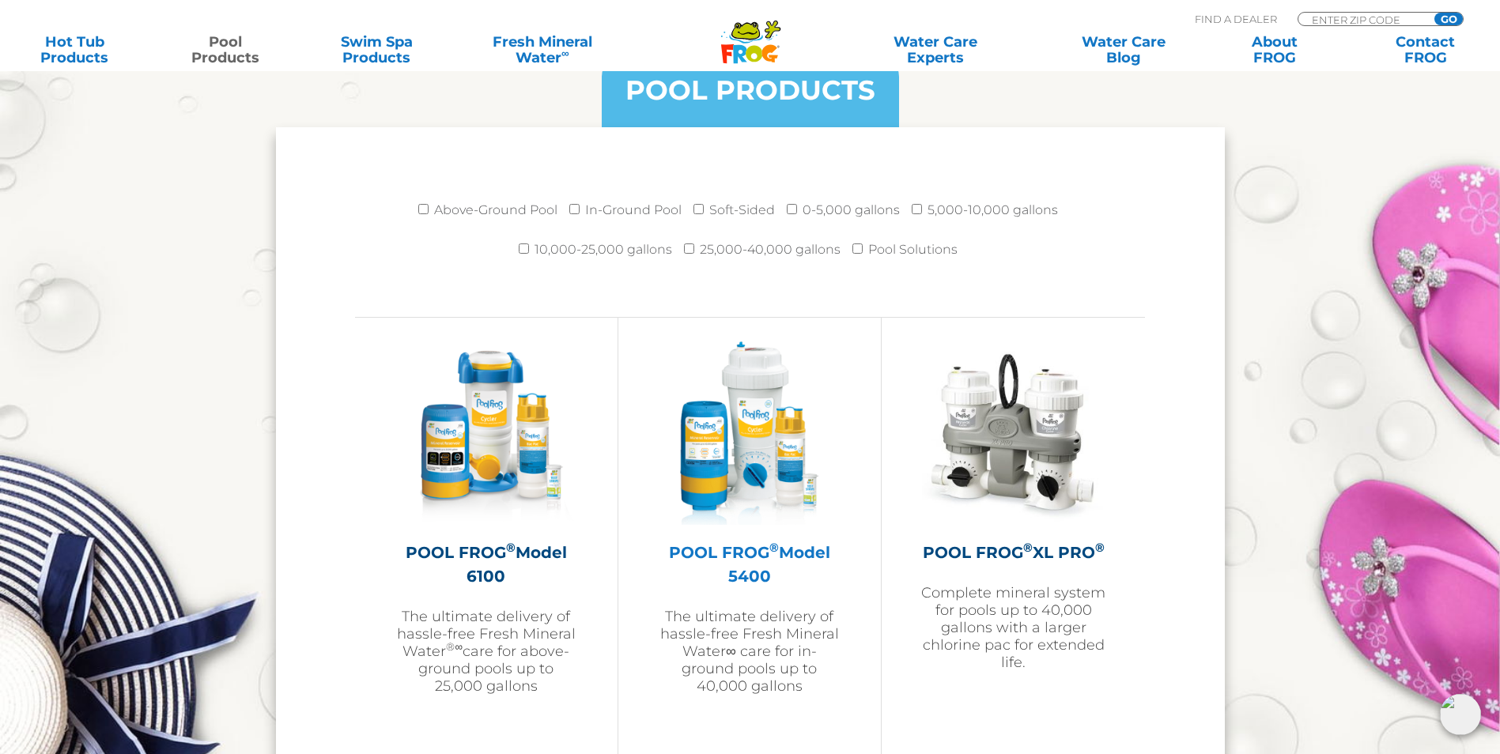
scroll to position [2135, 0]
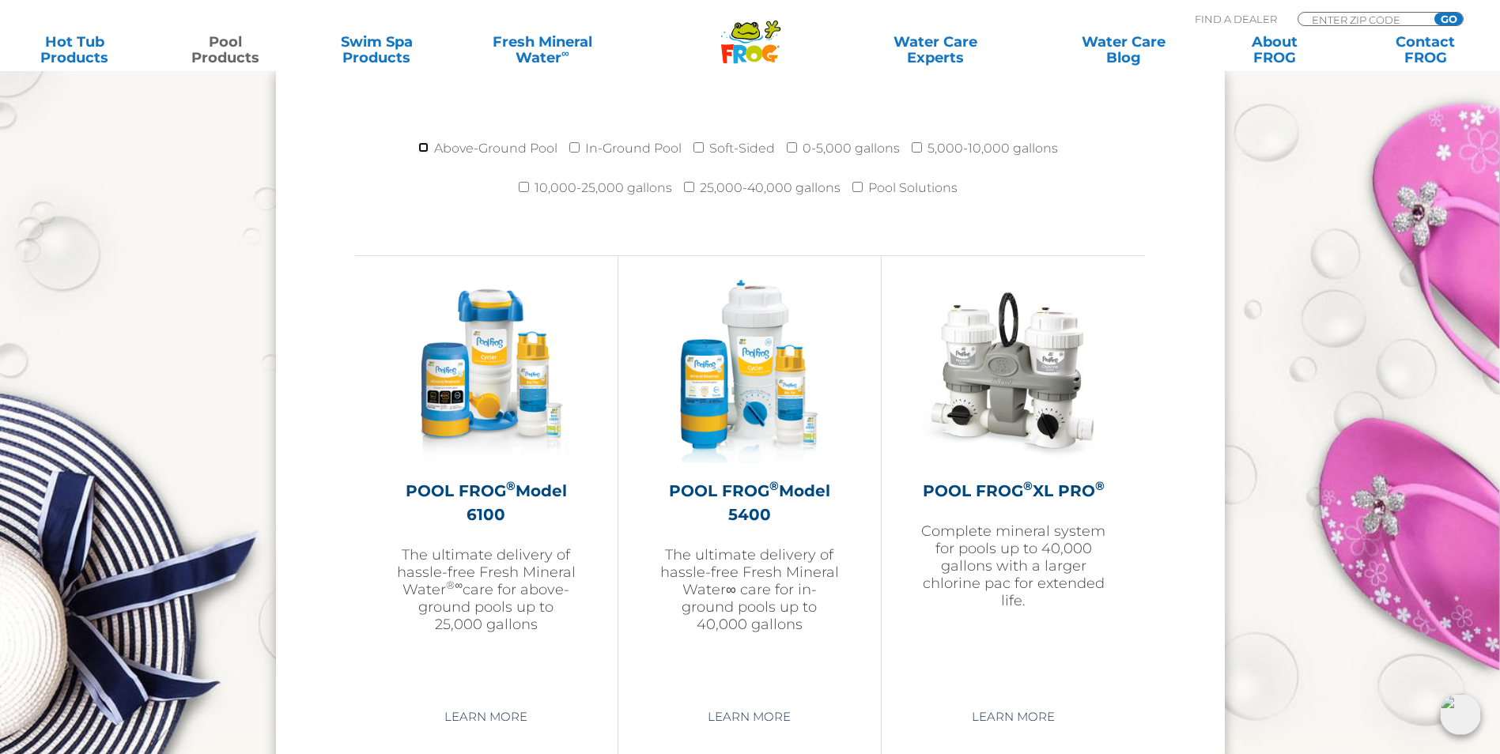
click at [429, 150] on input "Above-Ground Pool" at bounding box center [423, 147] width 10 height 10
checkbox input "true"
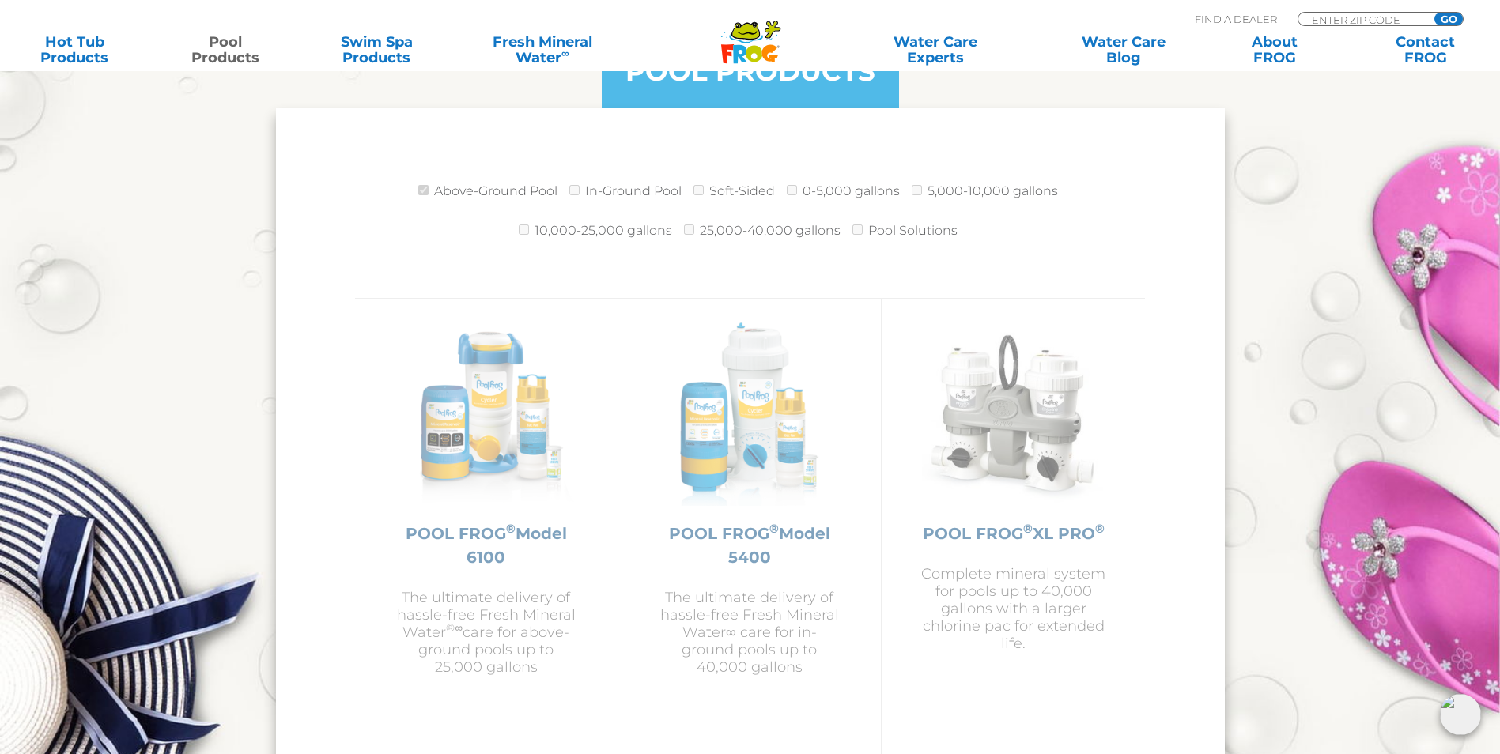
scroll to position [2056, 0]
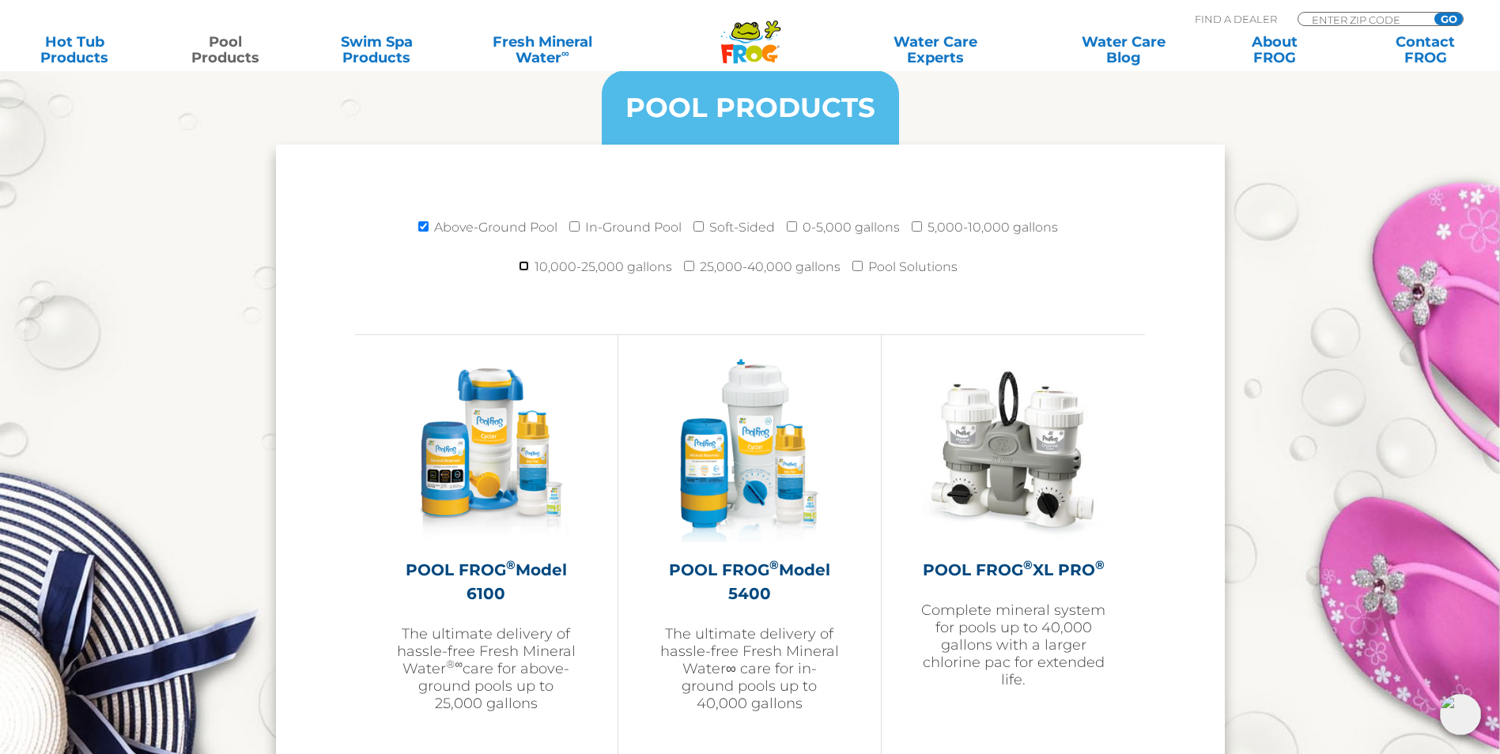
click at [526, 267] on input "10,000-25,000 gallons" at bounding box center [524, 266] width 10 height 10
checkbox input "true"
click at [424, 229] on input "Above-Ground Pool" at bounding box center [423, 226] width 10 height 10
checkbox input "false"
click at [576, 228] on input "In-Ground Pool" at bounding box center [574, 226] width 10 height 10
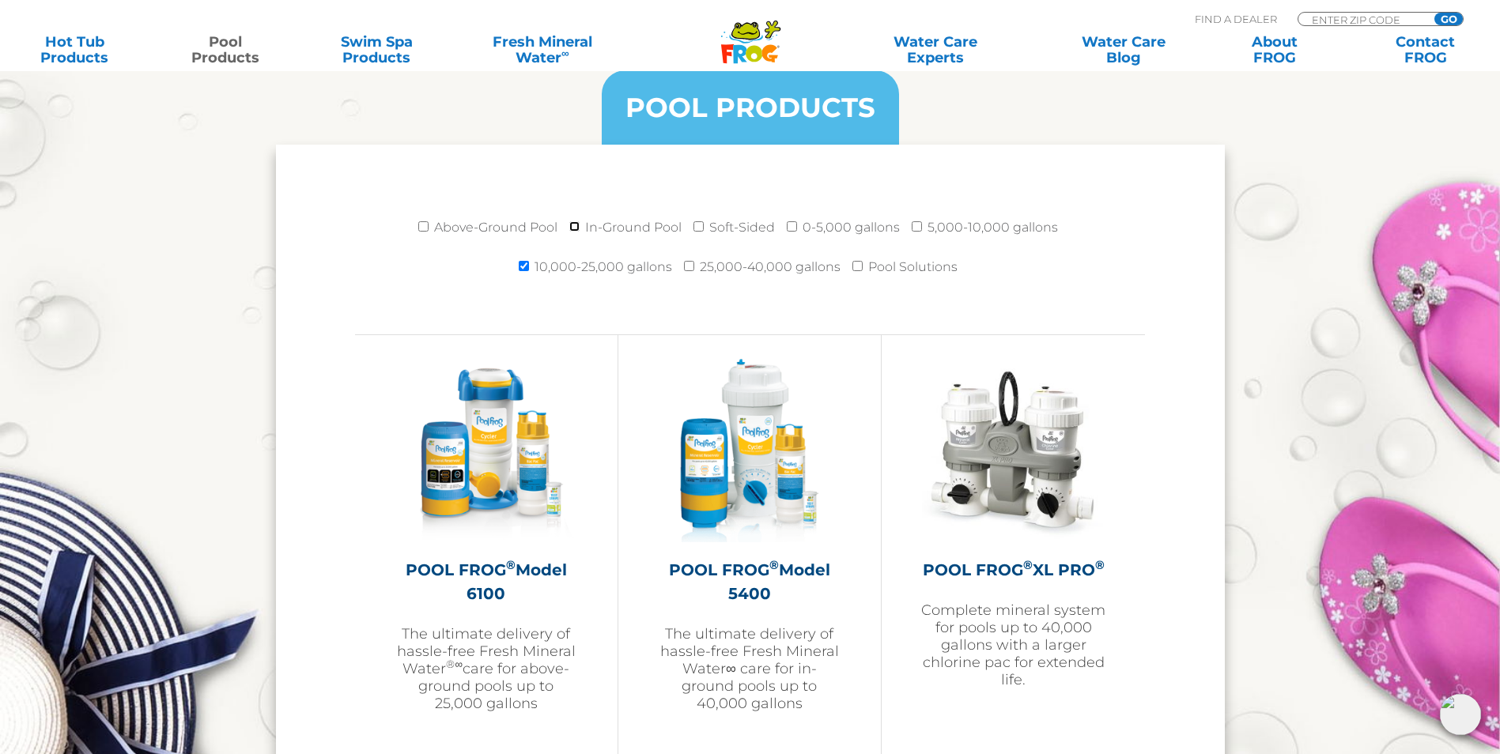
checkbox input "true"
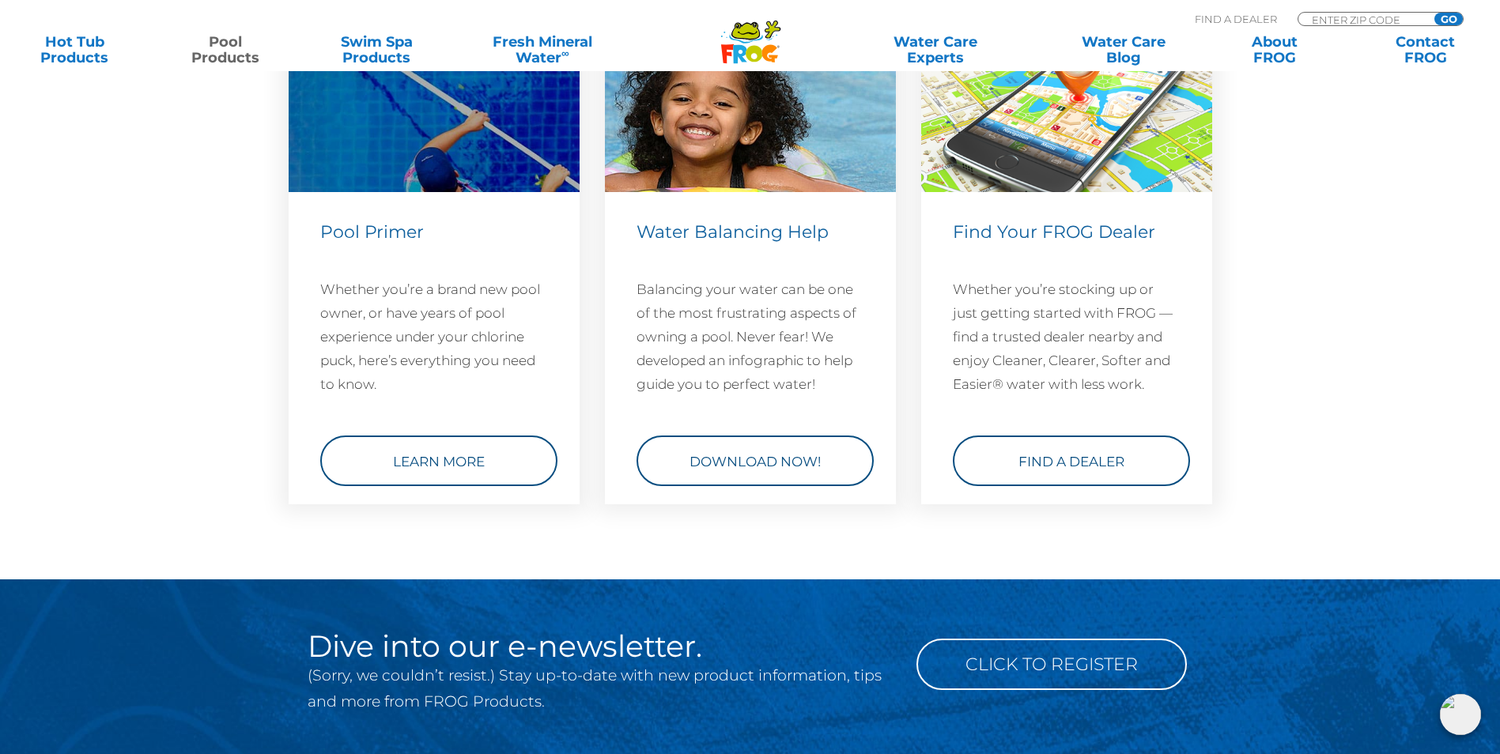
scroll to position [6010, 0]
